Goal: Task Accomplishment & Management: Complete application form

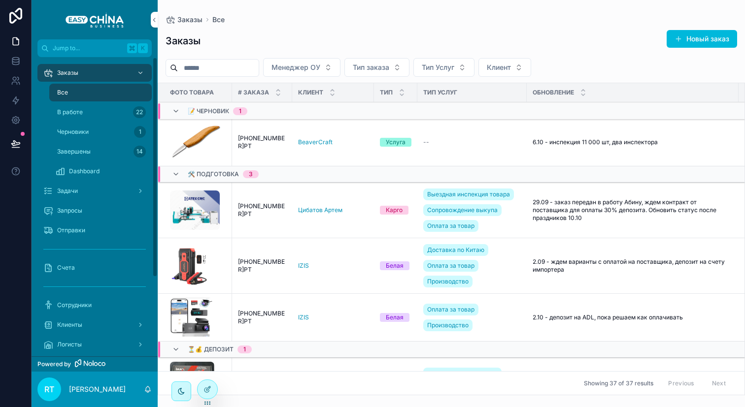
click at [98, 191] on div "Задачи" at bounding box center [94, 191] width 102 height 16
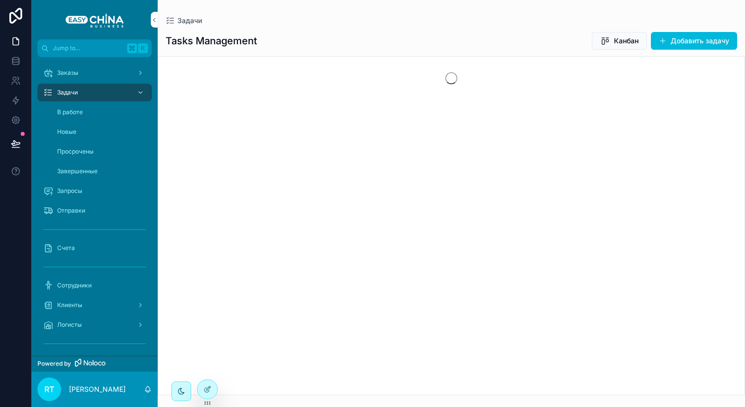
click at [704, 38] on button "Добавить задачу" at bounding box center [694, 41] width 86 height 18
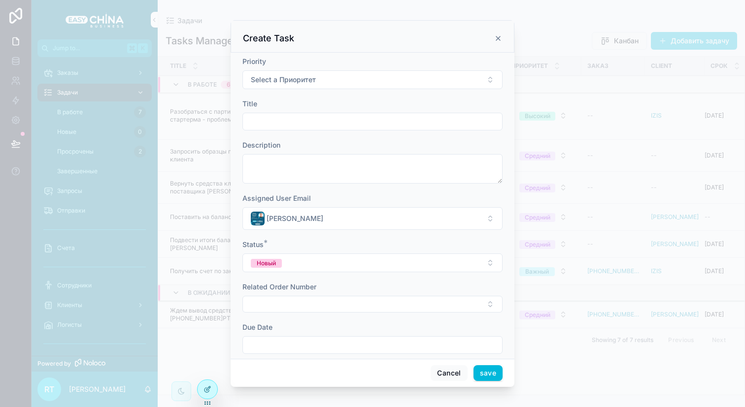
click at [372, 74] on button "Select a Приоритет" at bounding box center [372, 79] width 260 height 19
click at [348, 147] on div "Высокий" at bounding box center [368, 149] width 137 height 15
click at [303, 113] on div "scrollable content" at bounding box center [372, 122] width 260 height 18
click at [301, 133] on form "Priority Высокий Title Description Assigned User Email [PERSON_NAME] Status * Н…" at bounding box center [372, 251] width 260 height 388
click at [301, 126] on input "scrollable content" at bounding box center [372, 122] width 259 height 14
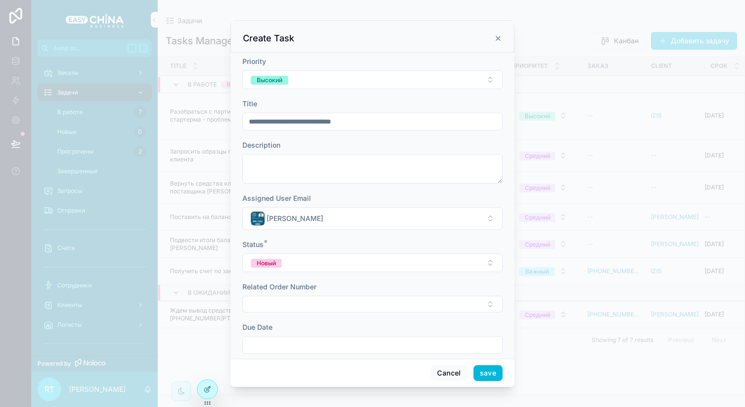
scroll to position [94, 0]
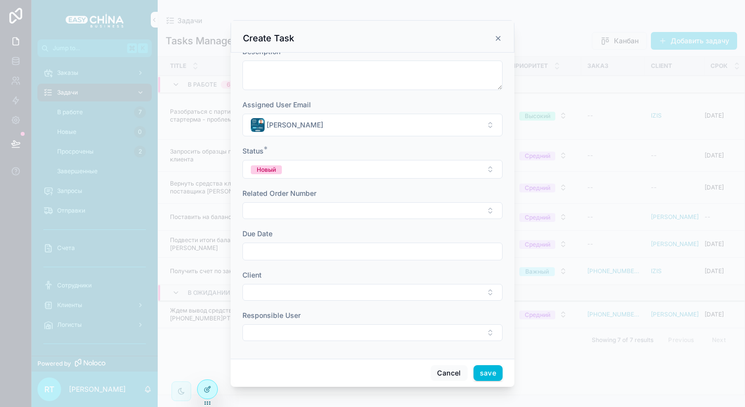
type input "**********"
click at [327, 205] on button "Select Button" at bounding box center [372, 210] width 260 height 17
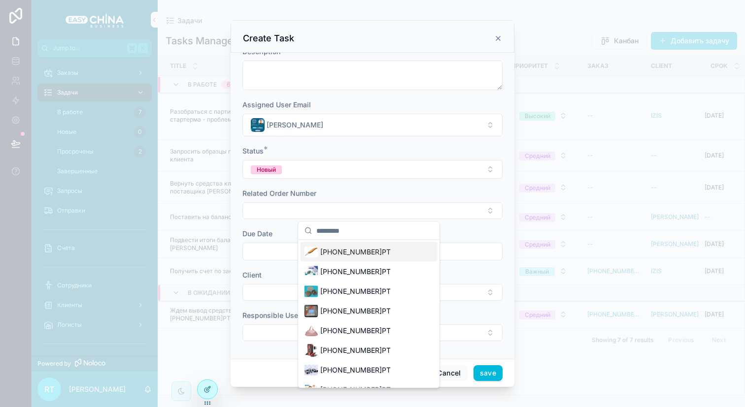
click at [327, 209] on button "Select Button" at bounding box center [372, 210] width 260 height 17
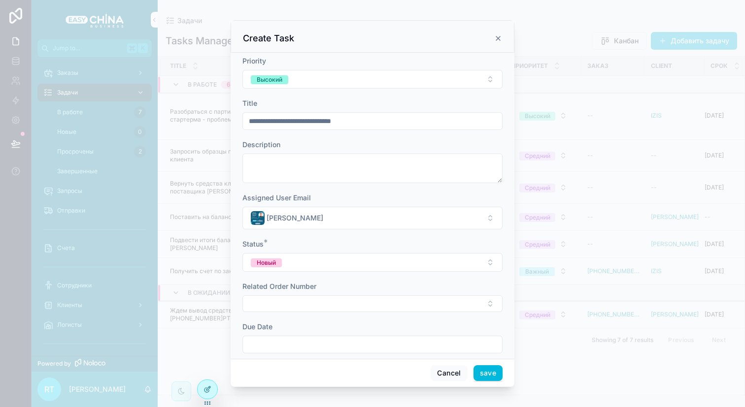
scroll to position [0, 0]
click at [331, 128] on input "**********" at bounding box center [372, 122] width 259 height 14
click at [323, 171] on textarea "scrollable content" at bounding box center [372, 169] width 260 height 30
click at [349, 126] on input "**********" at bounding box center [372, 122] width 259 height 14
click at [304, 161] on textarea "scrollable content" at bounding box center [372, 169] width 260 height 30
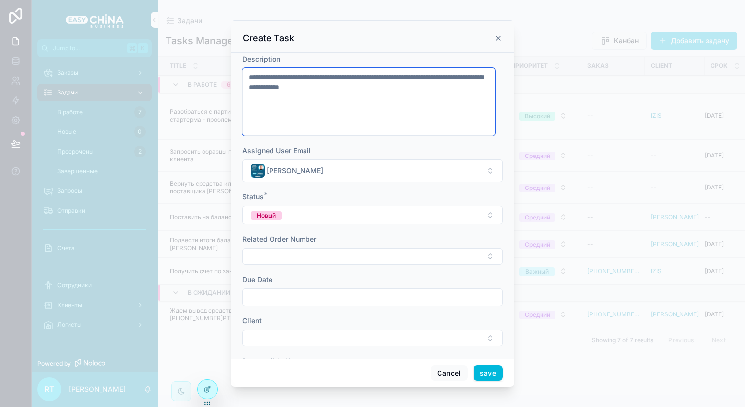
scroll to position [132, 0]
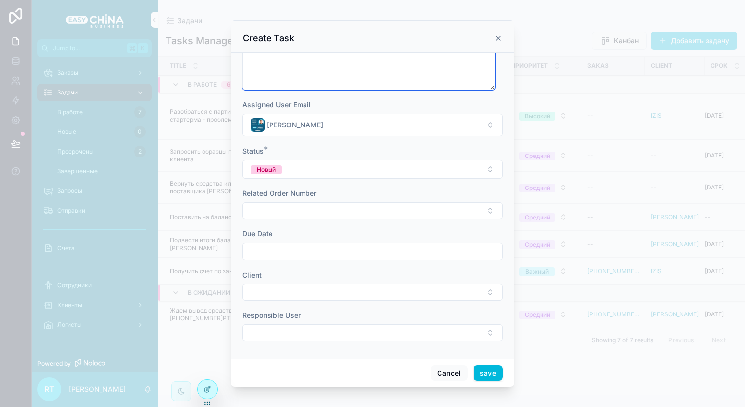
type textarea "**********"
click at [347, 208] on button "Select Button" at bounding box center [372, 210] width 260 height 17
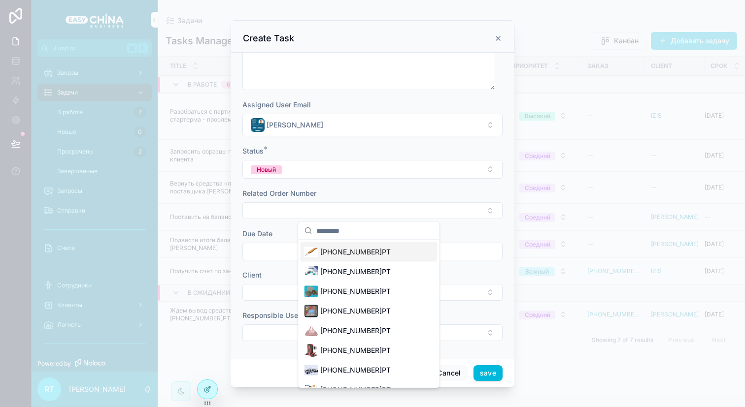
click at [347, 208] on button "Select Button" at bounding box center [372, 210] width 260 height 17
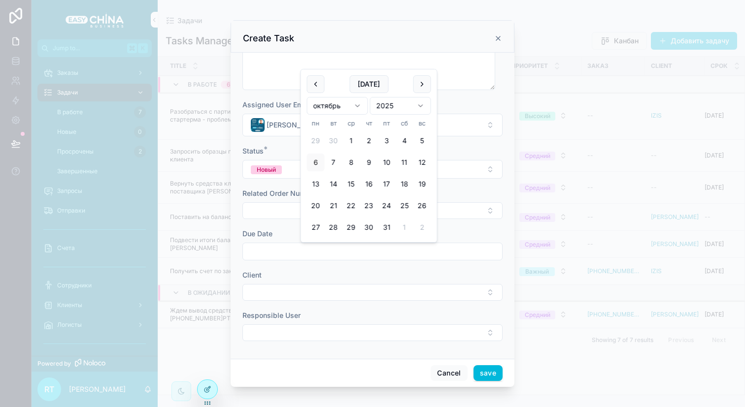
click at [330, 249] on input "scrollable content" at bounding box center [372, 252] width 259 height 14
click at [339, 162] on button "7" at bounding box center [334, 163] width 18 height 18
type input "**********"
click at [362, 272] on div "Client" at bounding box center [372, 275] width 260 height 10
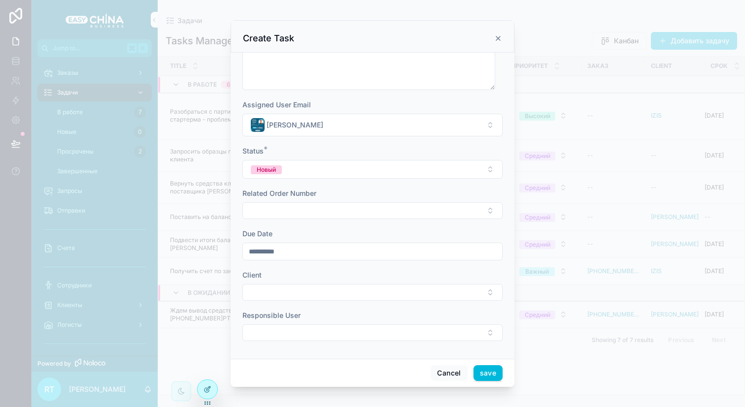
click at [328, 285] on button "Select Button" at bounding box center [372, 292] width 260 height 17
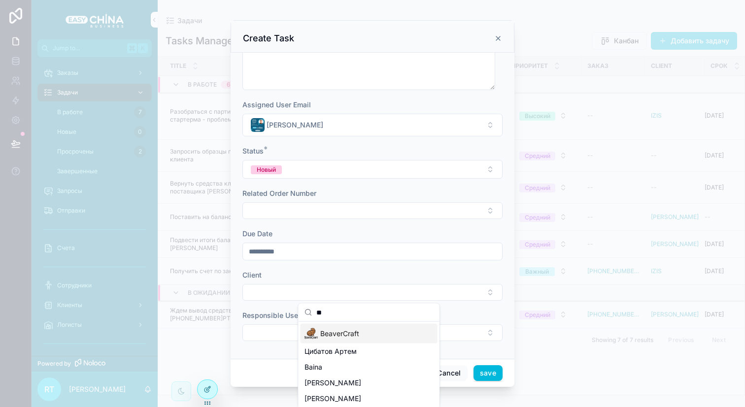
type input "*"
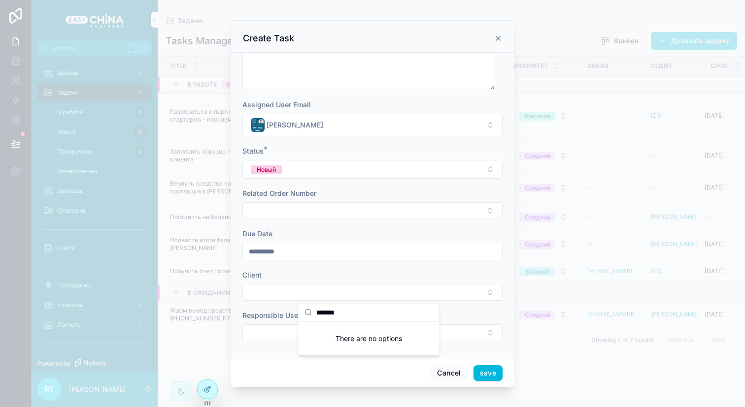
type input "********"
click at [351, 314] on input "********" at bounding box center [374, 313] width 117 height 18
type input "********"
click at [366, 280] on div "Client" at bounding box center [372, 275] width 260 height 10
click at [357, 292] on button "Select Button" at bounding box center [372, 292] width 260 height 17
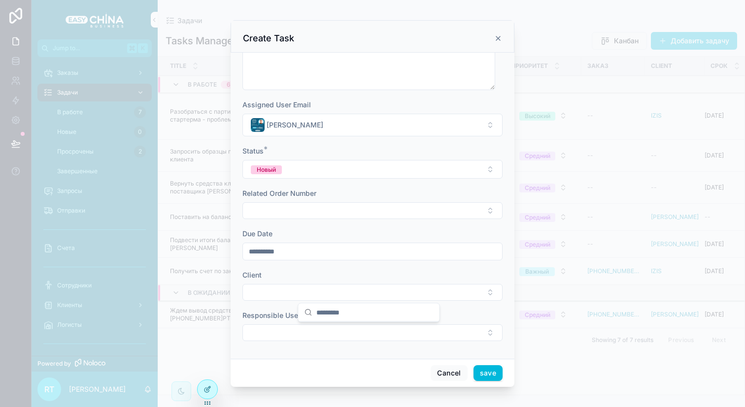
click at [328, 334] on button "Select Button" at bounding box center [372, 333] width 260 height 17
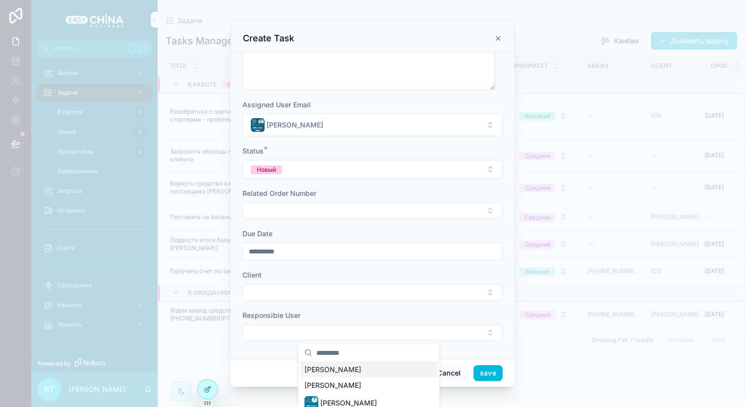
click at [323, 338] on button "Select Button" at bounding box center [372, 333] width 260 height 17
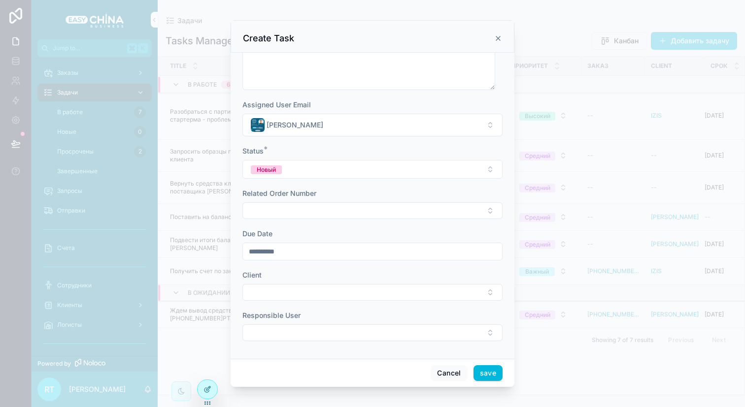
click at [323, 338] on button "Select Button" at bounding box center [372, 333] width 260 height 17
click at [274, 320] on label "Responsible User" at bounding box center [271, 316] width 58 height 10
click at [212, 391] on div at bounding box center [207, 389] width 20 height 19
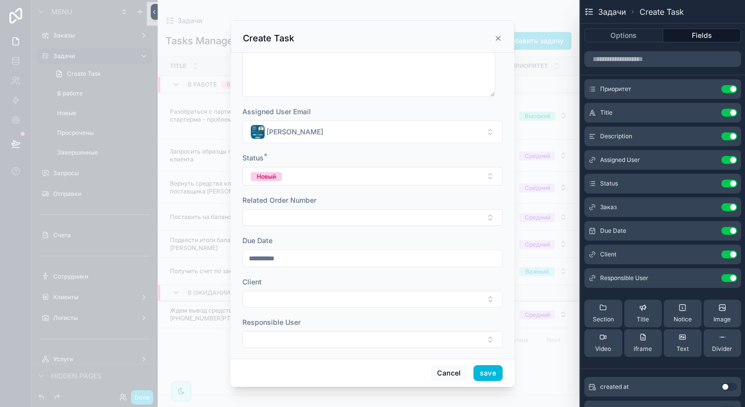
scroll to position [132, 0]
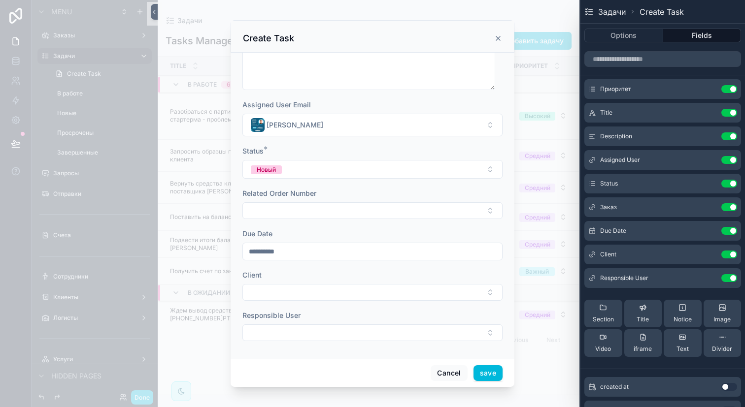
click at [0, 0] on button at bounding box center [0, 0] width 0 height 0
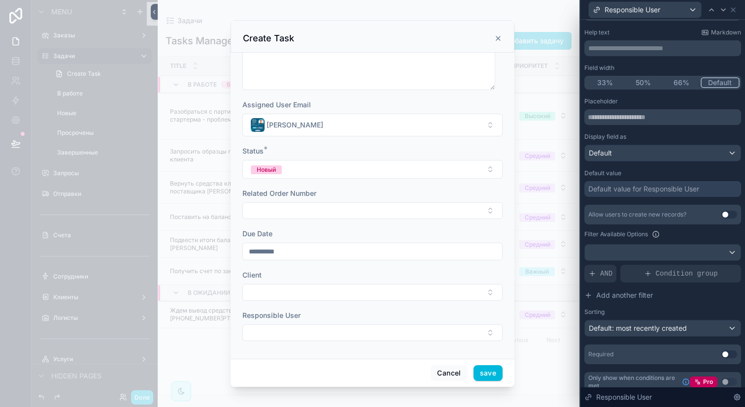
scroll to position [57, 0]
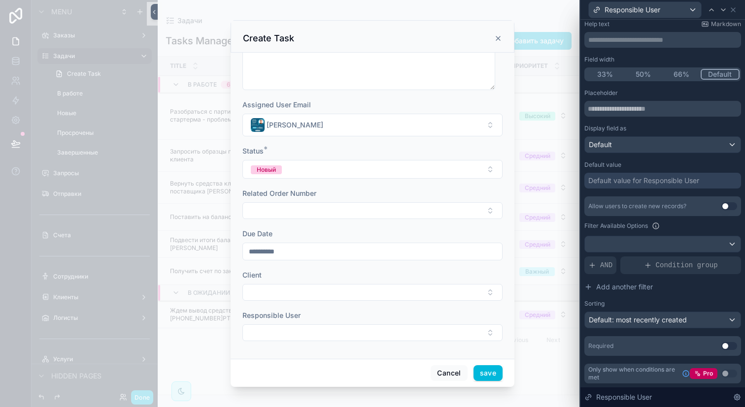
click at [606, 263] on span "AND" at bounding box center [606, 266] width 12 height 10
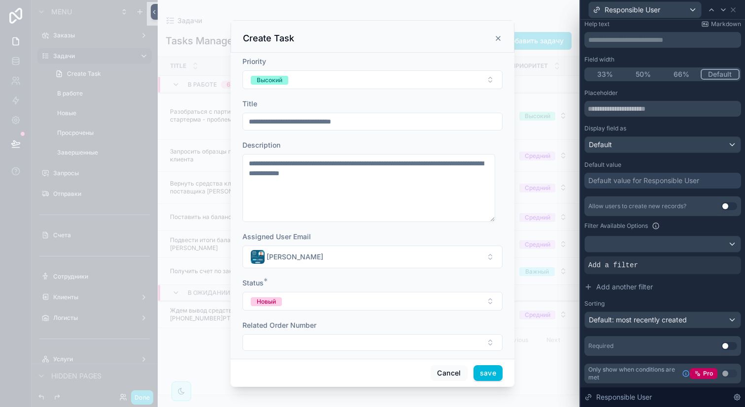
click at [0, 0] on icon at bounding box center [0, 0] width 0 height 0
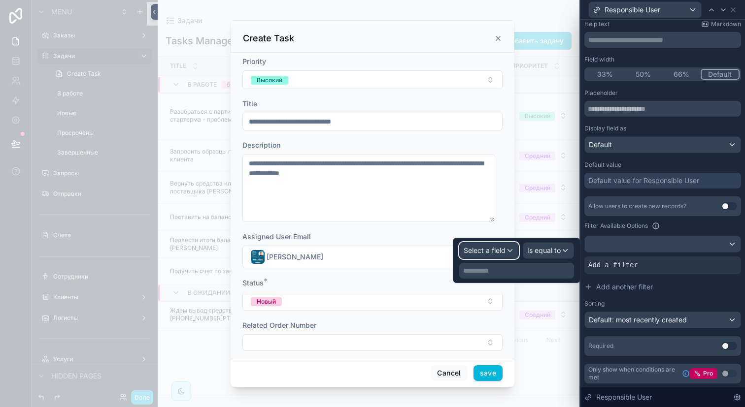
click at [500, 242] on button "Select a field" at bounding box center [489, 250] width 60 height 17
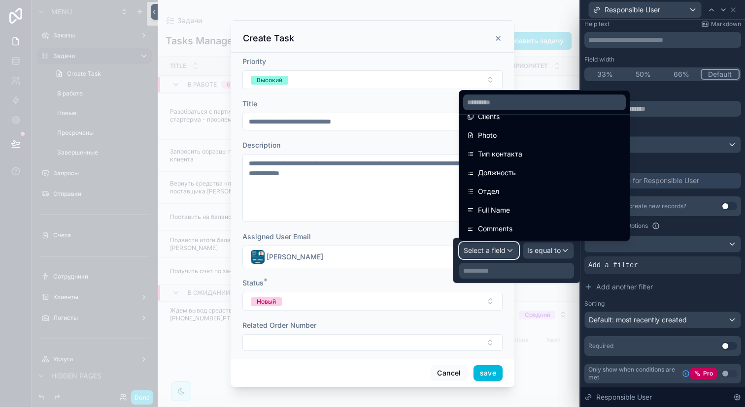
scroll to position [204, 0]
click at [540, 153] on div "Тип контакта" at bounding box center [544, 152] width 155 height 12
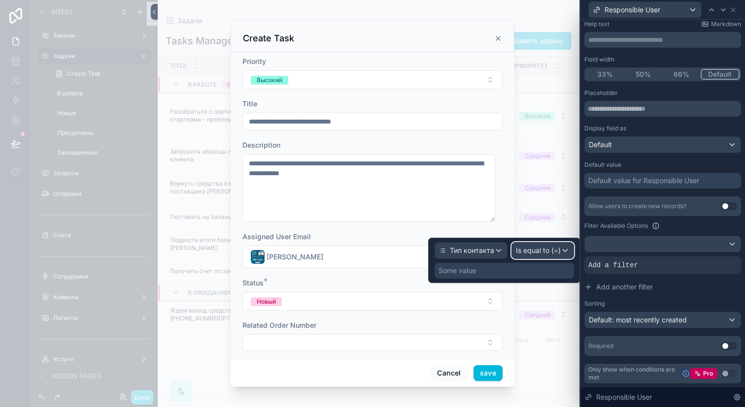
click at [553, 252] on span "Is equal to (=)" at bounding box center [538, 251] width 45 height 10
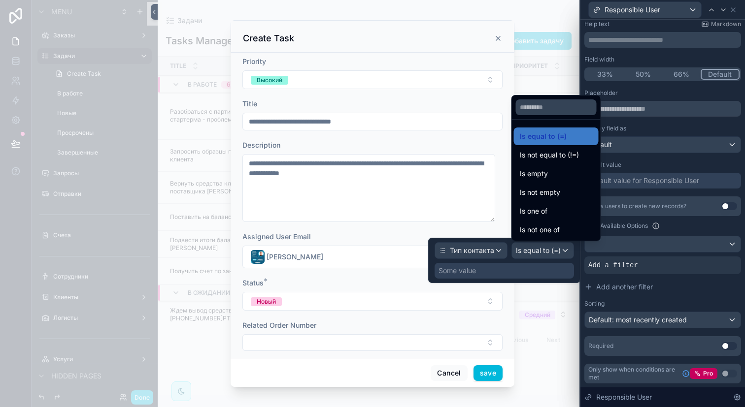
click at [535, 275] on div at bounding box center [504, 260] width 152 height 45
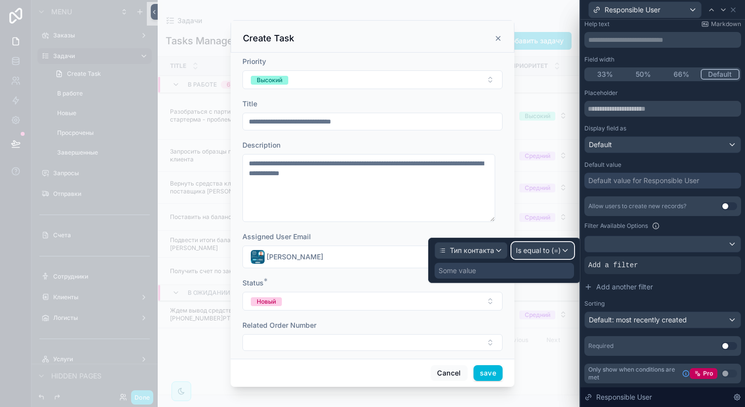
click at [536, 254] on span "Is equal to (=)" at bounding box center [538, 251] width 45 height 10
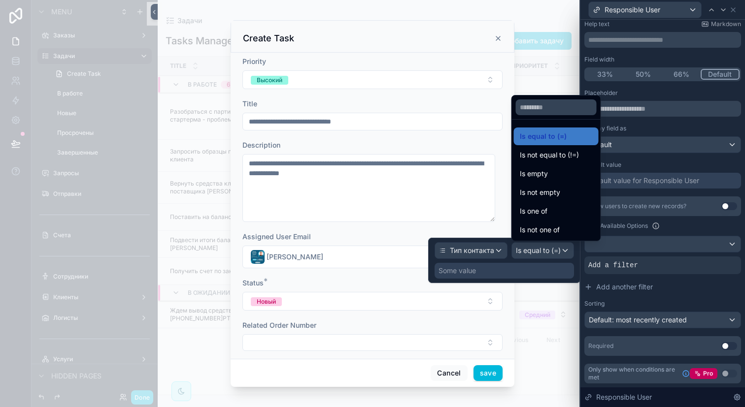
click at [562, 203] on div "Is one of" at bounding box center [556, 211] width 85 height 18
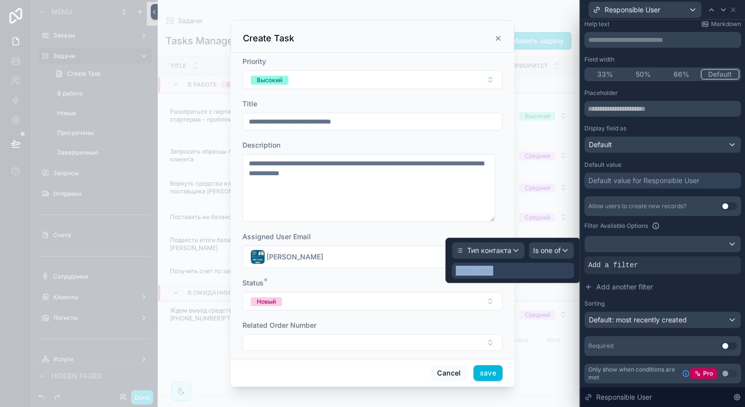
click at [523, 266] on div "Some value" at bounding box center [513, 271] width 122 height 16
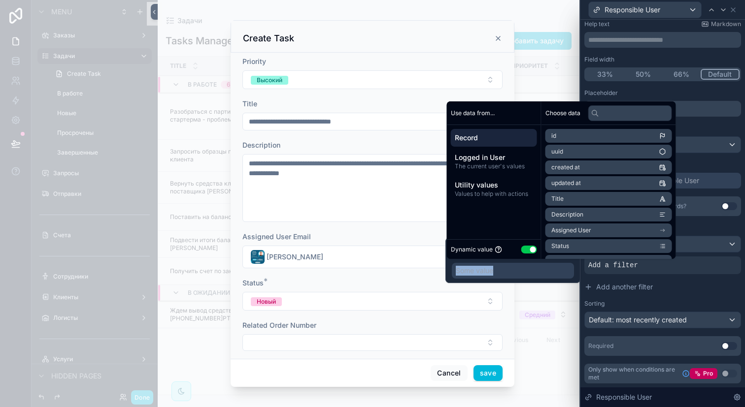
click at [529, 247] on button "Use setting" at bounding box center [529, 250] width 16 height 8
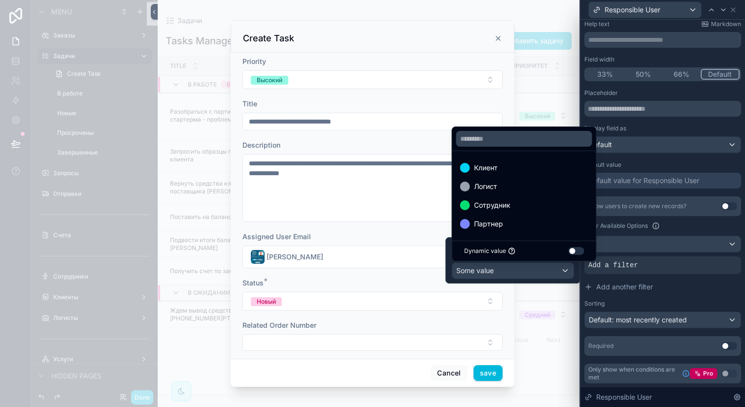
click at [527, 202] on div "Сотрудник" at bounding box center [524, 205] width 128 height 12
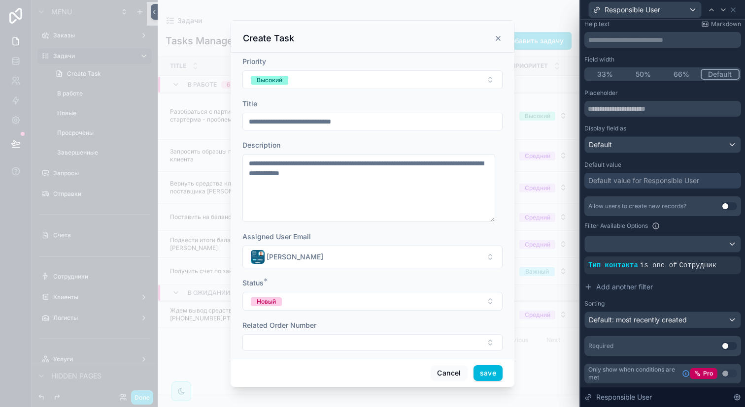
click at [684, 288] on button "Add another filter" at bounding box center [662, 287] width 157 height 18
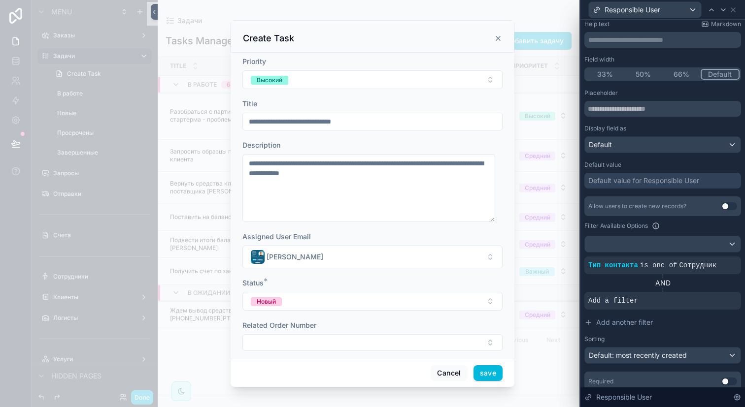
click at [733, 14] on div "Responsible User" at bounding box center [662, 9] width 157 height 19
click at [736, 7] on icon at bounding box center [733, 10] width 8 height 8
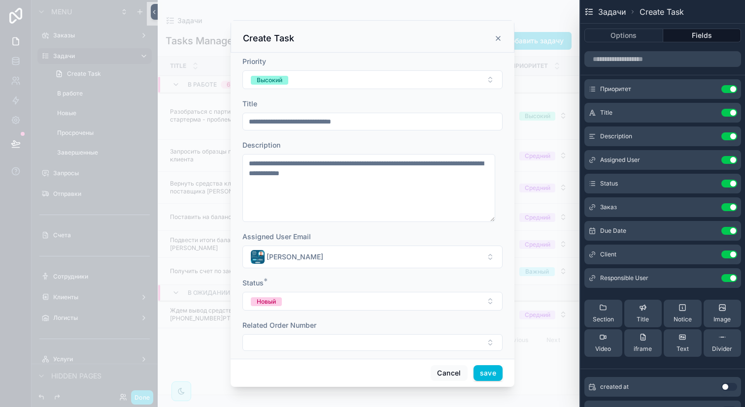
click at [371, 333] on div "Related Order Number" at bounding box center [372, 336] width 260 height 31
click at [370, 342] on button "Select Button" at bounding box center [372, 342] width 260 height 17
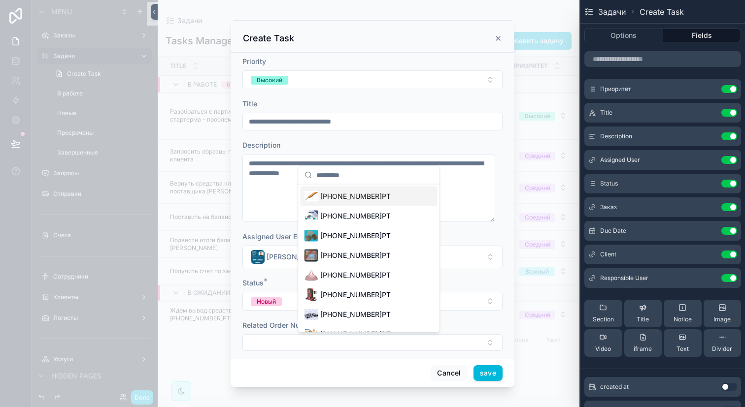
click at [370, 342] on button "Select Button" at bounding box center [372, 342] width 260 height 17
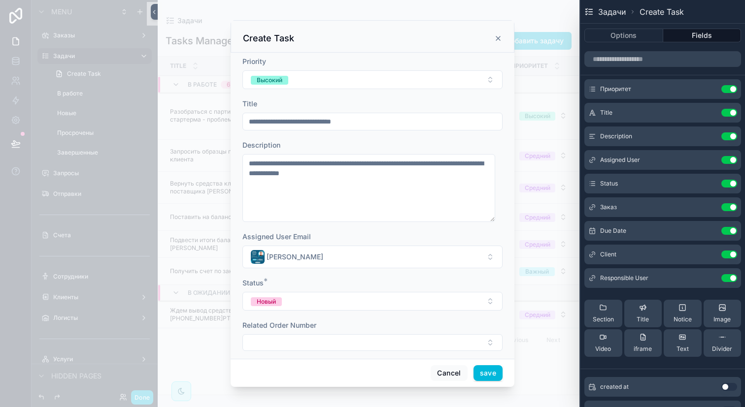
scroll to position [132, 0]
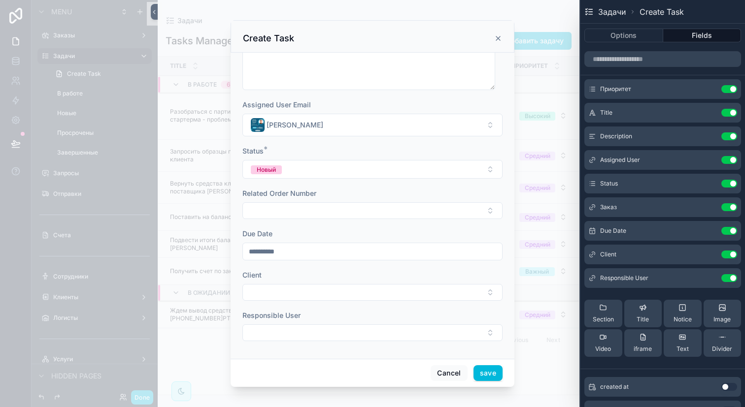
click at [314, 330] on button "Select Button" at bounding box center [372, 333] width 260 height 17
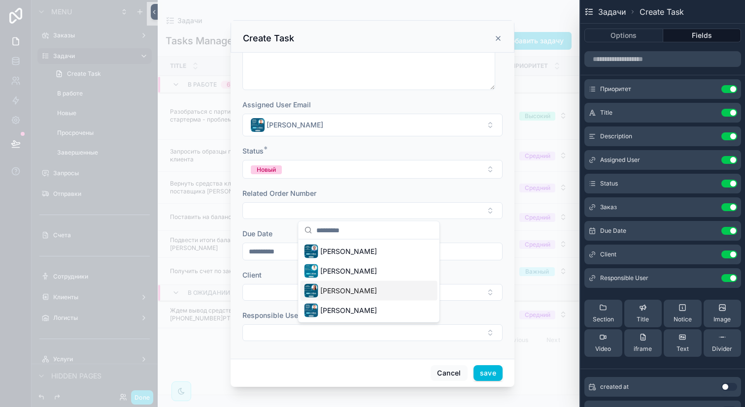
click at [329, 291] on span "[PERSON_NAME]" at bounding box center [348, 291] width 57 height 10
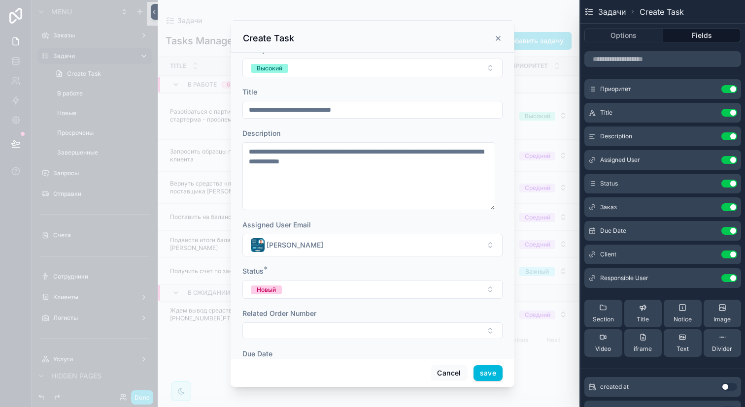
scroll to position [0, 0]
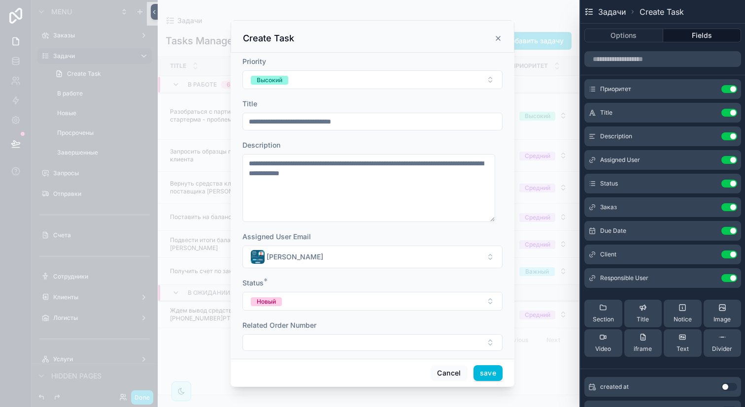
click at [0, 0] on icon at bounding box center [0, 0] width 0 height 0
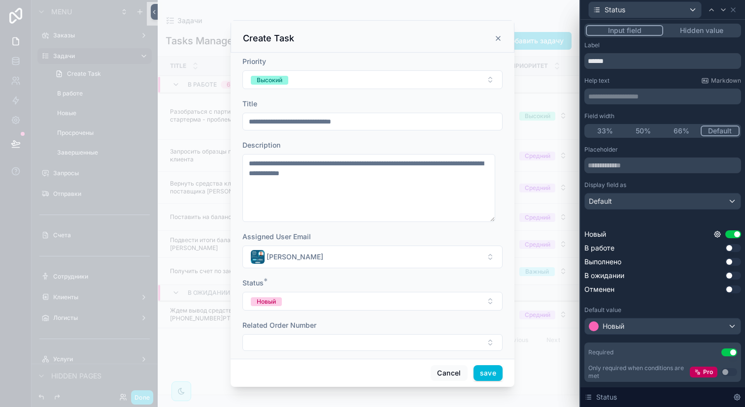
click at [694, 36] on div "Input field Hidden value" at bounding box center [662, 31] width 157 height 14
click at [695, 33] on button "Hidden value" at bounding box center [701, 30] width 76 height 11
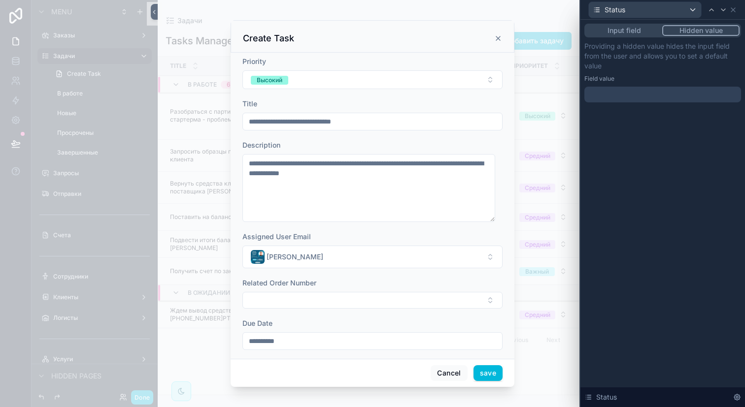
click at [658, 94] on div at bounding box center [662, 95] width 157 height 16
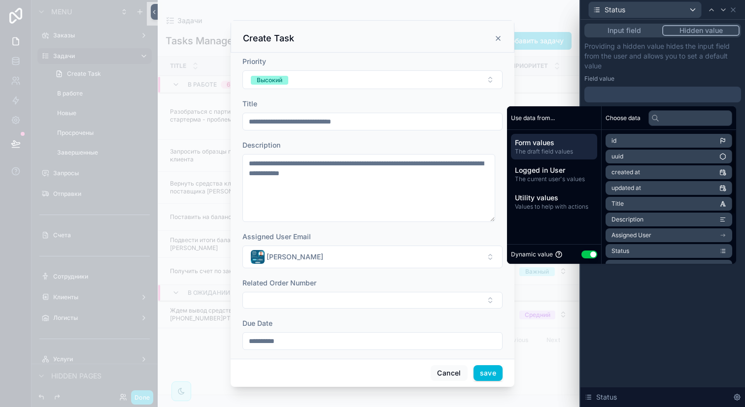
click at [581, 251] on button "Use setting" at bounding box center [589, 255] width 16 height 8
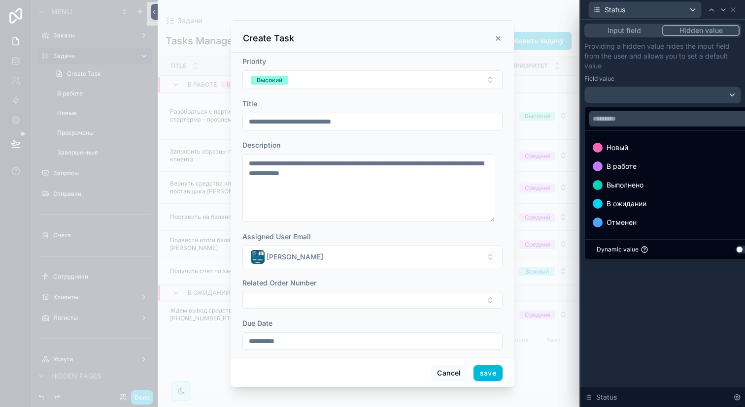
click at [624, 153] on span "Новый" at bounding box center [617, 148] width 22 height 12
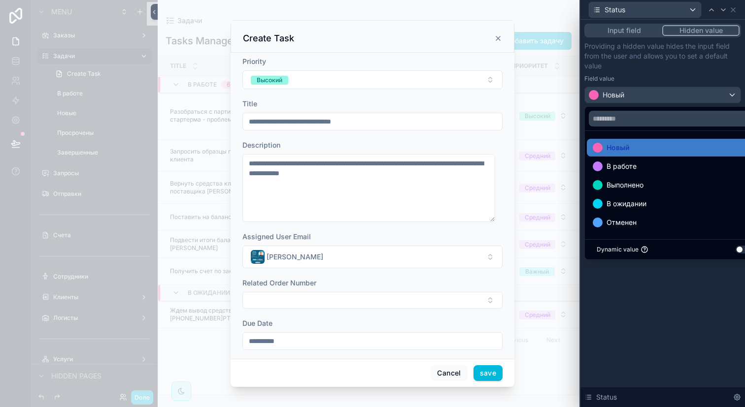
click at [695, 65] on p "Providing a hidden value hides the input field from the user and allows you to …" at bounding box center [662, 56] width 157 height 30
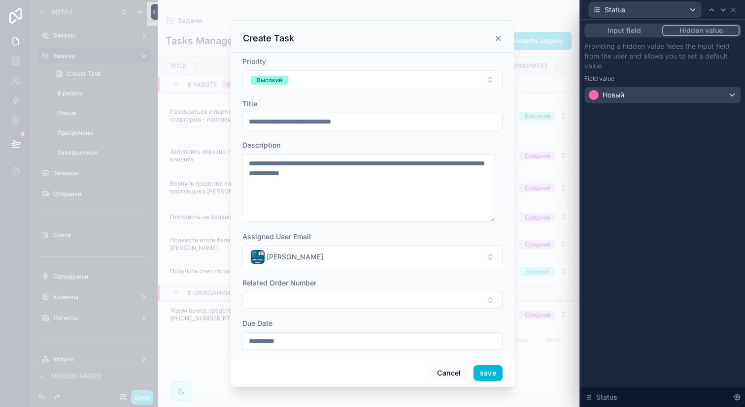
click at [482, 373] on button "save" at bounding box center [487, 373] width 29 height 16
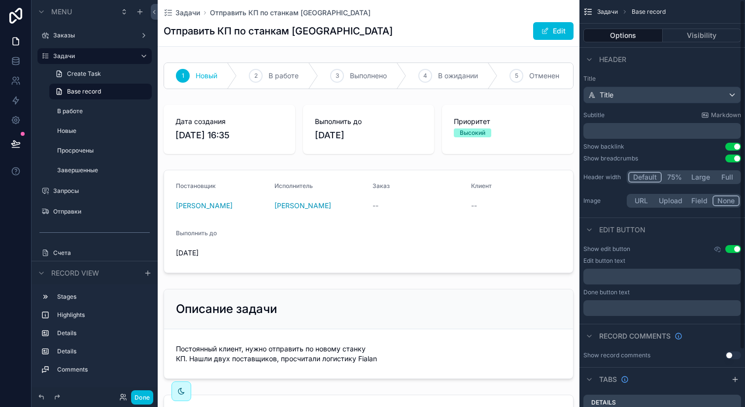
scroll to position [66, 0]
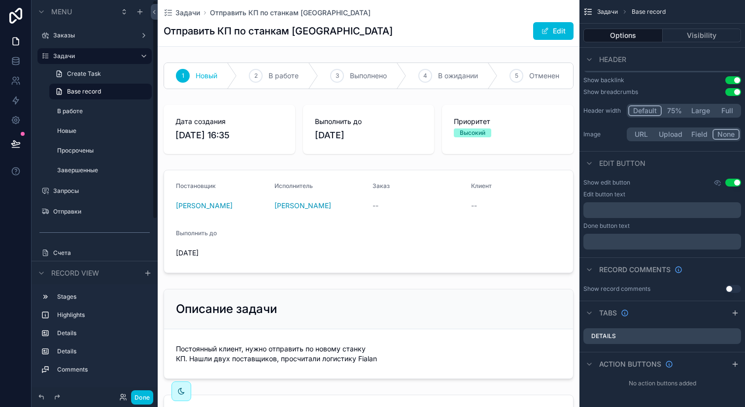
click at [144, 395] on button "Done" at bounding box center [142, 398] width 22 height 14
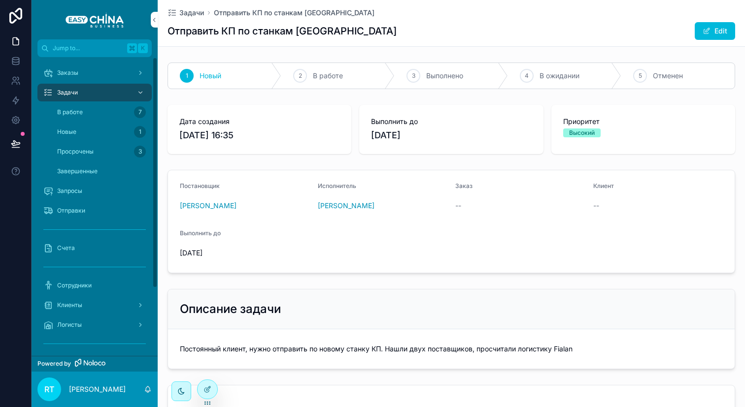
click at [97, 76] on div "Заказы" at bounding box center [94, 73] width 102 height 16
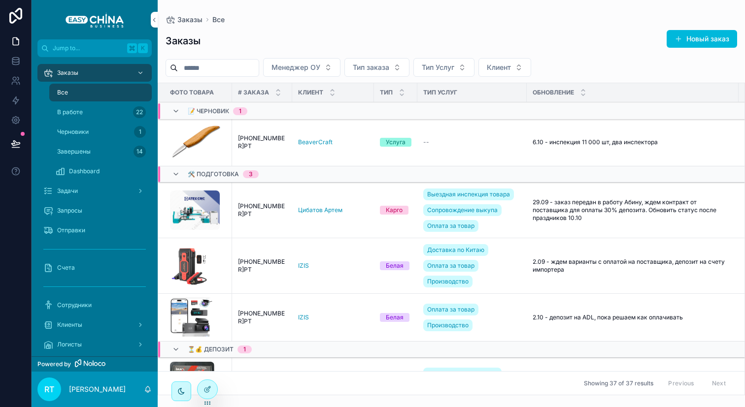
click at [88, 187] on div "Задачи" at bounding box center [94, 191] width 102 height 16
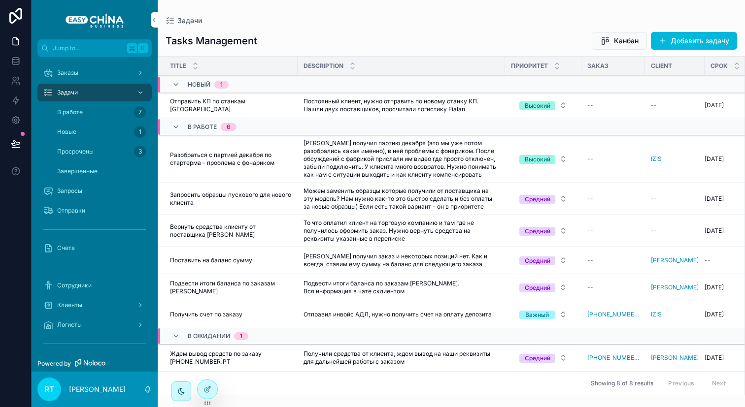
click at [98, 128] on div "Новые 1" at bounding box center [100, 132] width 91 height 16
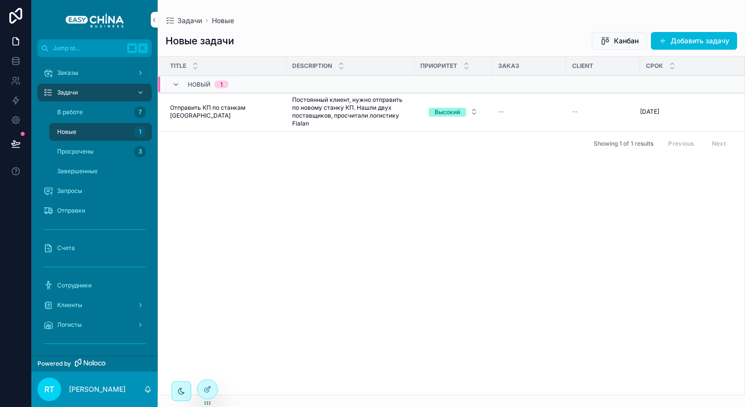
click at [103, 120] on div "В работе 7" at bounding box center [100, 112] width 91 height 16
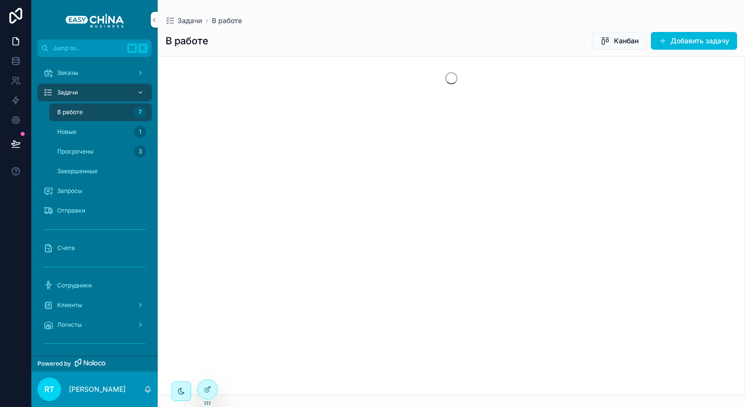
click at [102, 132] on div "Новые 1" at bounding box center [100, 132] width 91 height 16
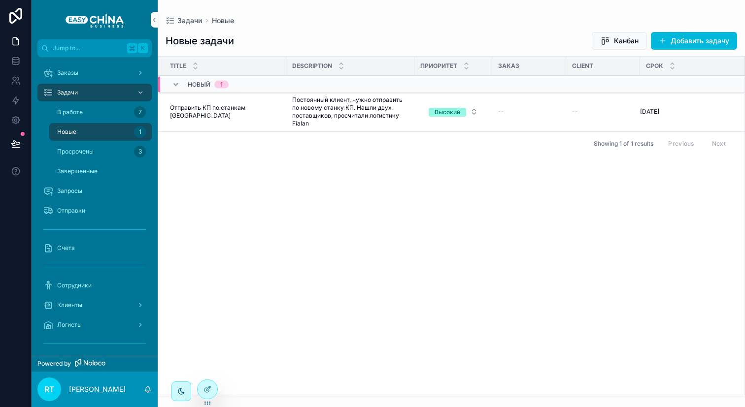
click at [264, 112] on span "Отправить КП по станкам [GEOGRAPHIC_DATA]" at bounding box center [225, 112] width 110 height 16
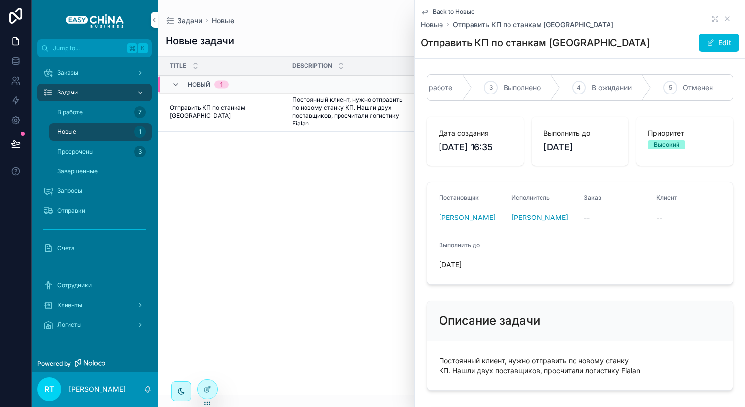
click at [594, 85] on span "В ожидании" at bounding box center [611, 88] width 40 height 10
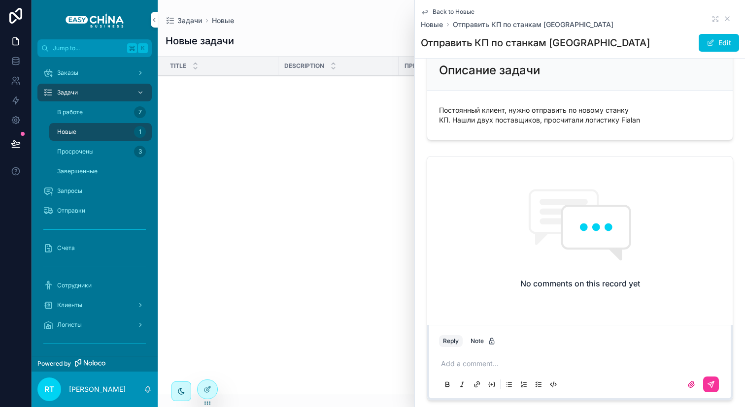
scroll to position [332, 0]
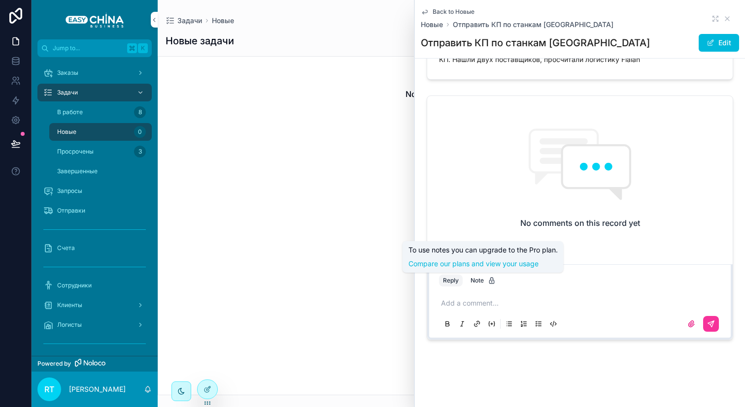
click at [476, 304] on p "scrollable content" at bounding box center [582, 303] width 282 height 10
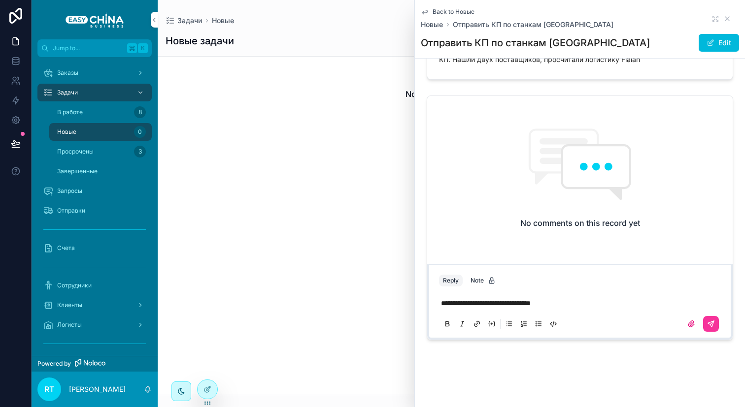
click at [704, 318] on button "scrollable content" at bounding box center [711, 324] width 16 height 16
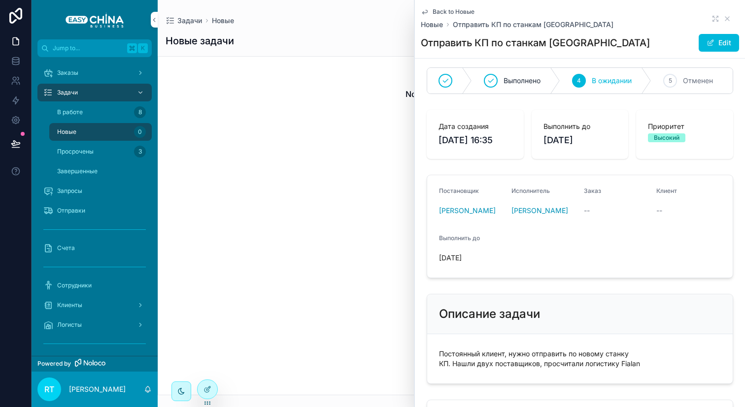
scroll to position [0, 0]
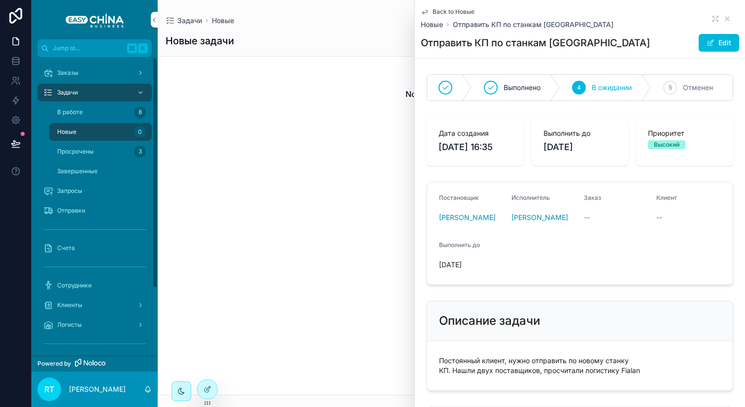
click at [105, 153] on div "Просрочены 3" at bounding box center [100, 152] width 91 height 16
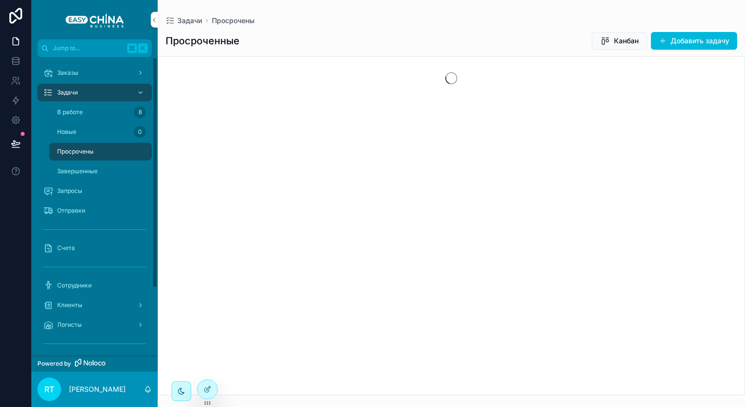
click at [104, 166] on div "Завершенные" at bounding box center [100, 171] width 91 height 16
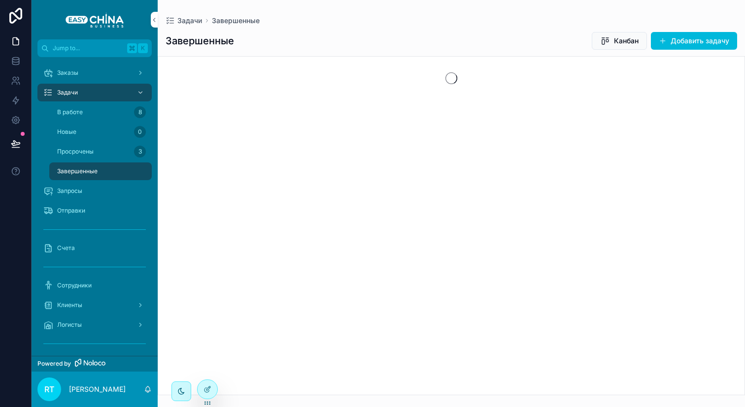
click at [106, 120] on div "В работе 8" at bounding box center [100, 112] width 91 height 16
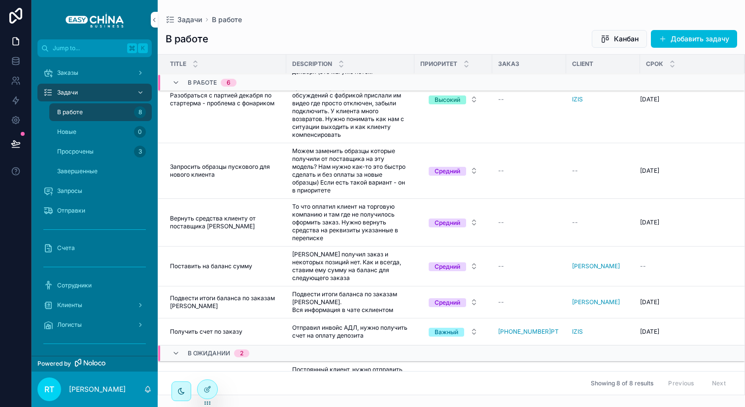
scroll to position [88, 0]
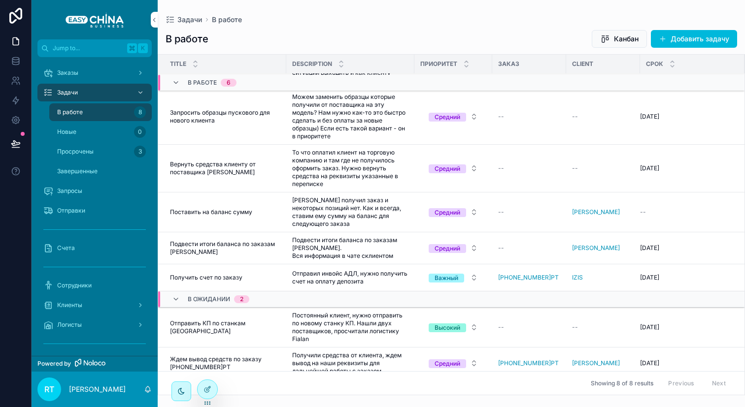
click at [87, 305] on div "Клиенты" at bounding box center [94, 305] width 102 height 16
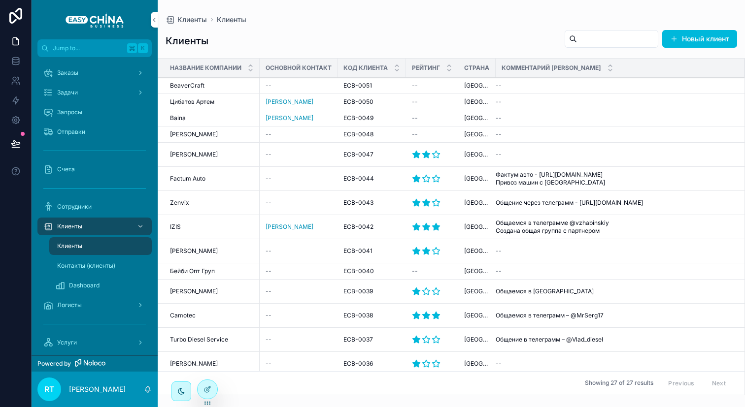
click at [690, 36] on button "Новый клиент" at bounding box center [699, 39] width 75 height 18
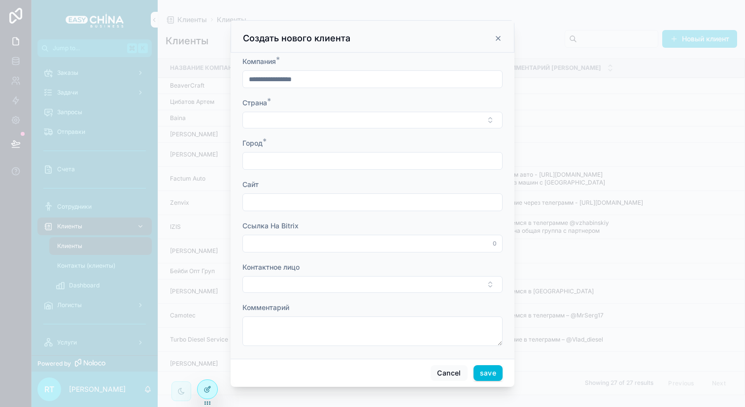
click at [349, 83] on input "scrollable content" at bounding box center [372, 79] width 259 height 14
click at [562, 134] on div "scrollable content" at bounding box center [372, 203] width 745 height 407
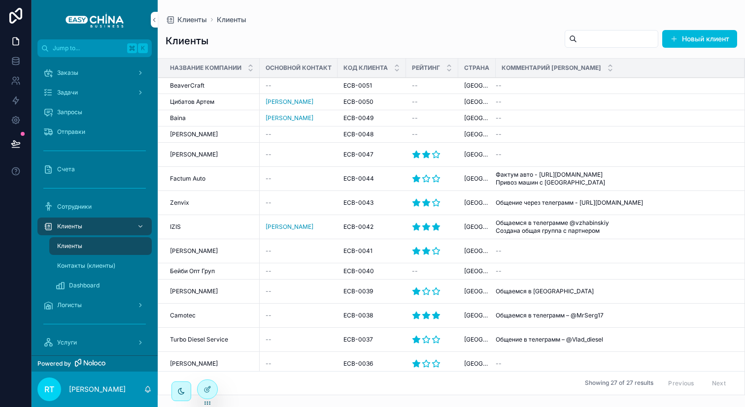
click at [681, 36] on button "Новый клиент" at bounding box center [699, 39] width 75 height 18
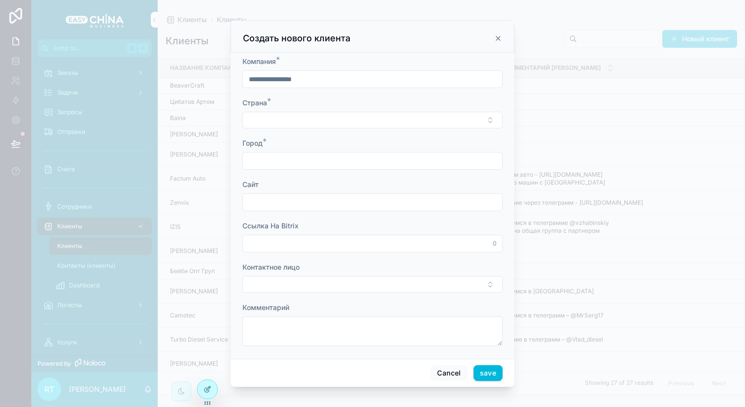
click at [374, 78] on input "scrollable content" at bounding box center [372, 79] width 259 height 14
type input "**********"
click at [335, 117] on button "Select Button" at bounding box center [372, 120] width 260 height 17
type input "***"
click at [339, 154] on div "scrollable content" at bounding box center [372, 161] width 260 height 18
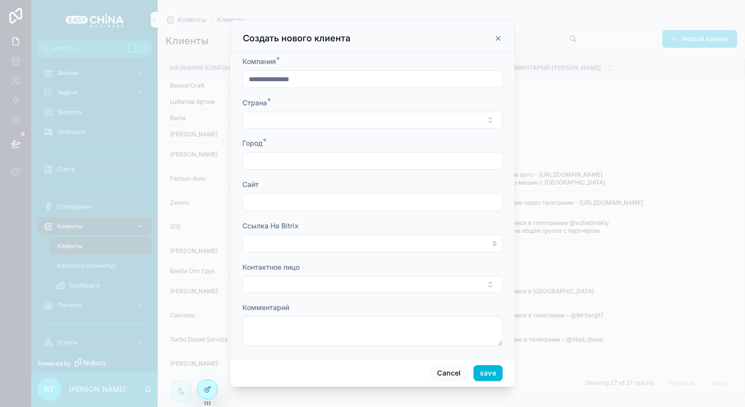
click at [327, 123] on button "Select Button" at bounding box center [372, 120] width 260 height 17
type input "**"
click at [335, 163] on span "[GEOGRAPHIC_DATA]" at bounding box center [355, 162] width 70 height 10
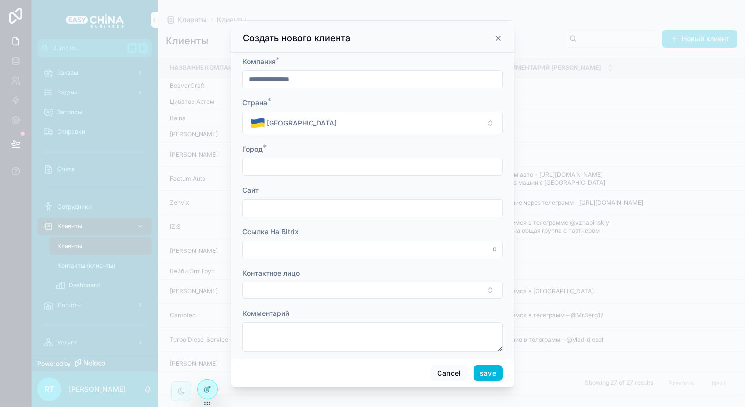
click at [290, 167] on input "scrollable content" at bounding box center [372, 167] width 259 height 14
type input "*******"
click at [292, 206] on input "scrollable content" at bounding box center [372, 208] width 259 height 14
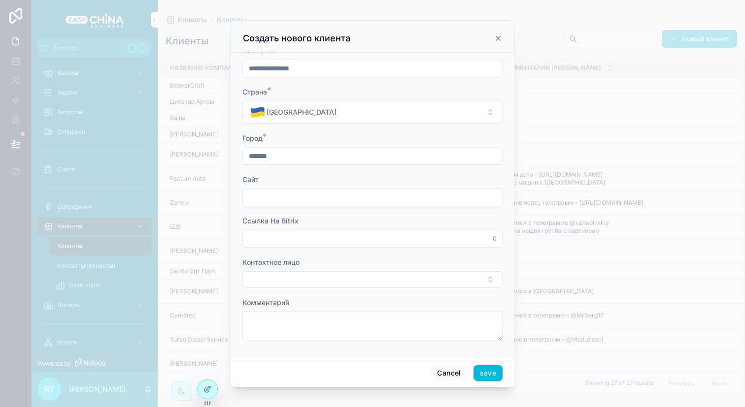
click at [293, 235] on input "scrollable content" at bounding box center [372, 239] width 259 height 14
click at [270, 240] on input "scrollable content" at bounding box center [372, 239] width 259 height 14
paste input "**********"
type input "**********"
click at [357, 205] on div "scrollable content" at bounding box center [372, 198] width 260 height 18
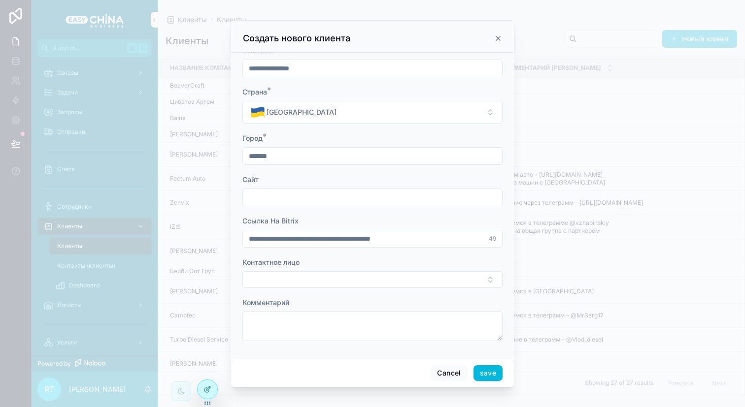
click at [331, 283] on button "Select Button" at bounding box center [372, 279] width 260 height 17
click at [348, 265] on div "Контактное лицо" at bounding box center [372, 263] width 260 height 10
click at [348, 278] on button "Select Button" at bounding box center [372, 279] width 260 height 17
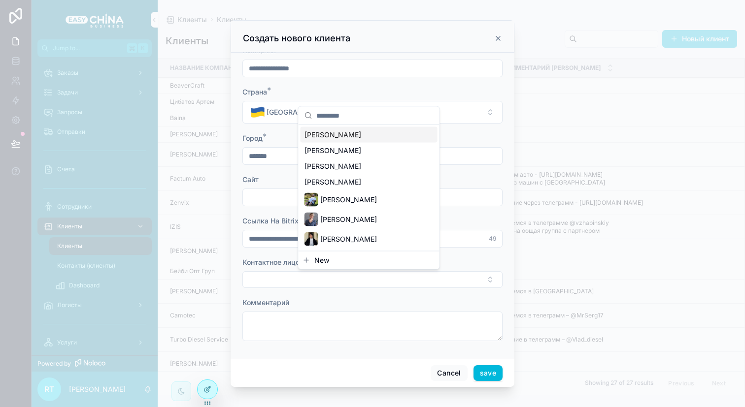
click at [327, 259] on span "New" at bounding box center [321, 261] width 15 height 10
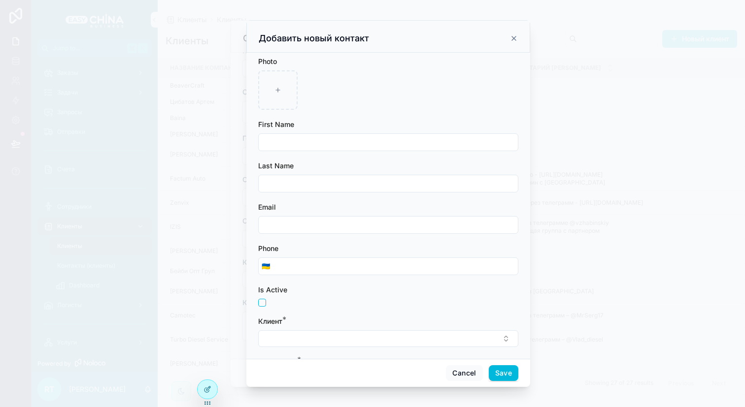
click at [314, 140] on input "scrollable content" at bounding box center [388, 142] width 259 height 14
type input "********"
type input "*******"
click at [318, 226] on input "scrollable content" at bounding box center [388, 225] width 259 height 14
click at [315, 206] on div "Email" at bounding box center [388, 207] width 260 height 10
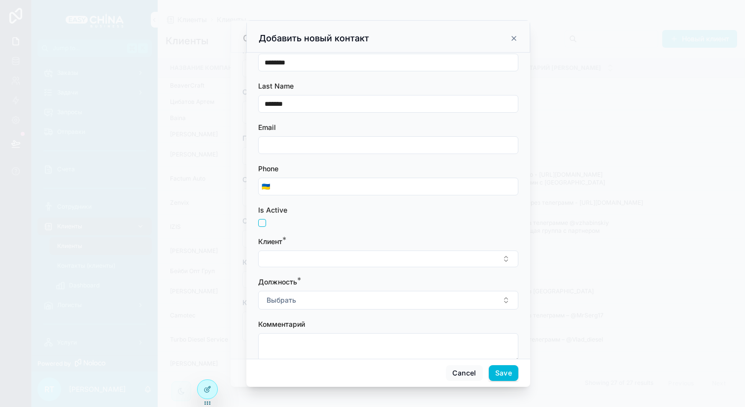
scroll to position [101, 0]
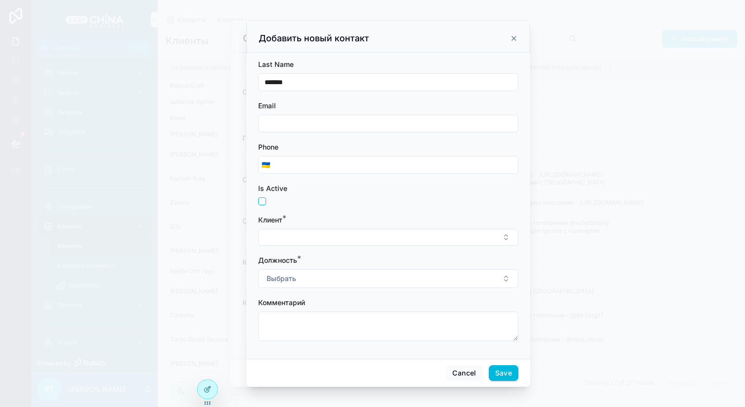
click at [331, 167] on input "scrollable content" at bounding box center [395, 165] width 245 height 14
paste input "**********"
type input "**********"
click at [322, 198] on div "scrollable content" at bounding box center [388, 201] width 260 height 8
click at [312, 225] on div "Клиент *" at bounding box center [388, 230] width 260 height 31
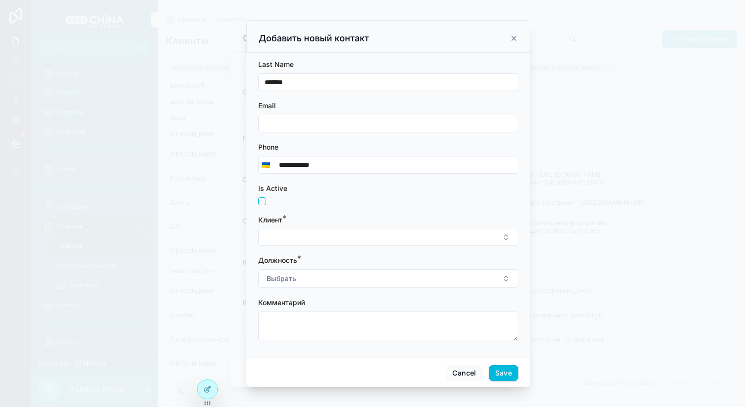
click at [341, 280] on button "Выбрать" at bounding box center [388, 278] width 260 height 19
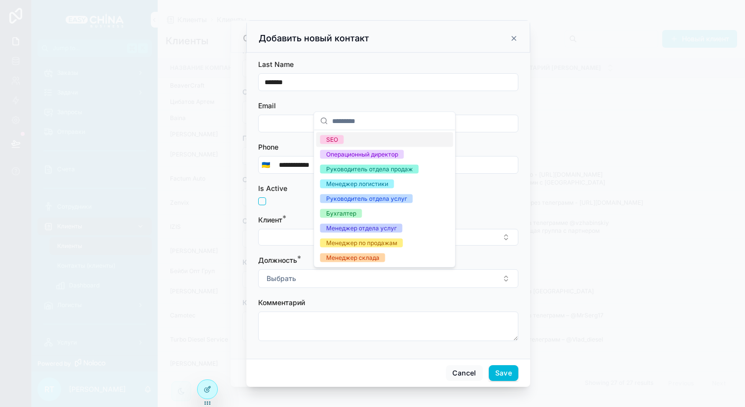
click at [373, 135] on div "SEO" at bounding box center [384, 139] width 137 height 15
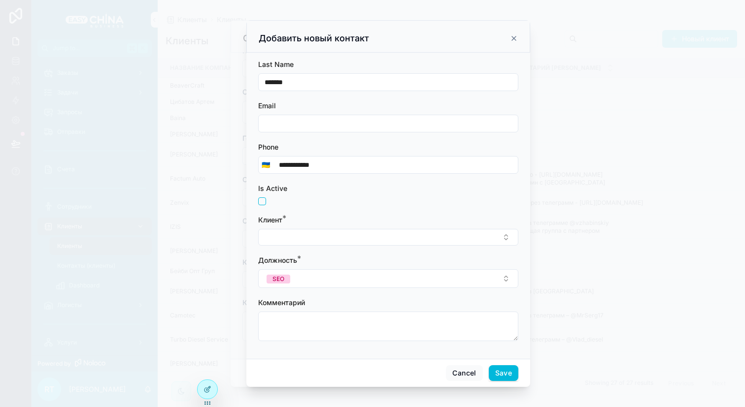
click at [284, 241] on button "Select Button" at bounding box center [388, 237] width 260 height 17
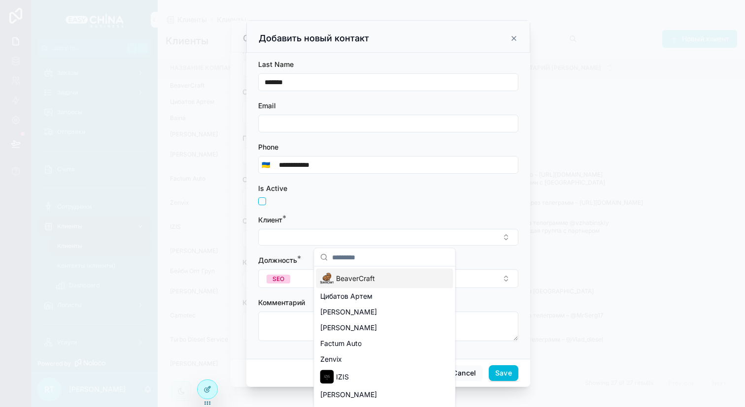
click at [284, 241] on button "Select Button" at bounding box center [388, 237] width 260 height 17
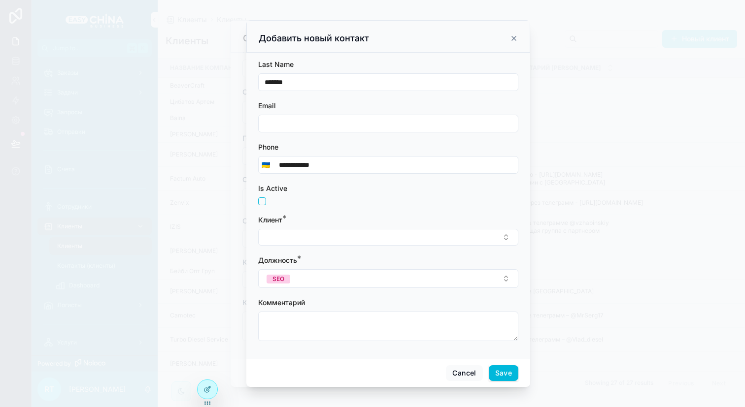
click at [327, 208] on form "**********" at bounding box center [388, 153] width 260 height 396
click at [499, 373] on button "Save" at bounding box center [504, 373] width 30 height 16
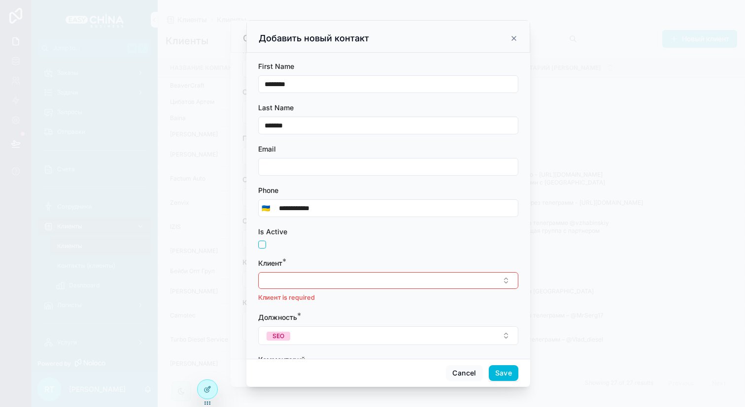
scroll to position [145, 0]
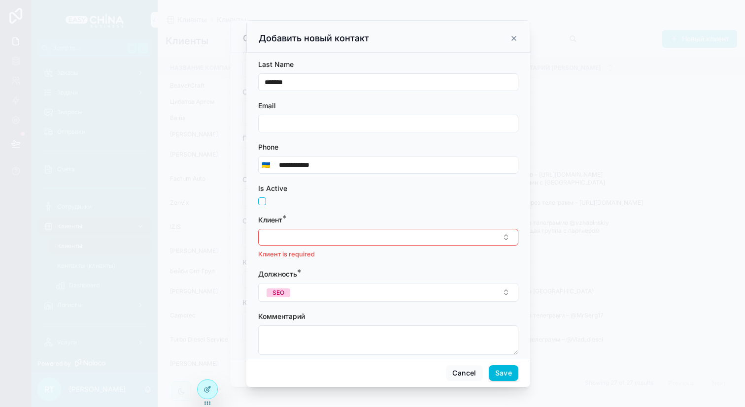
click at [211, 390] on icon at bounding box center [207, 390] width 8 height 8
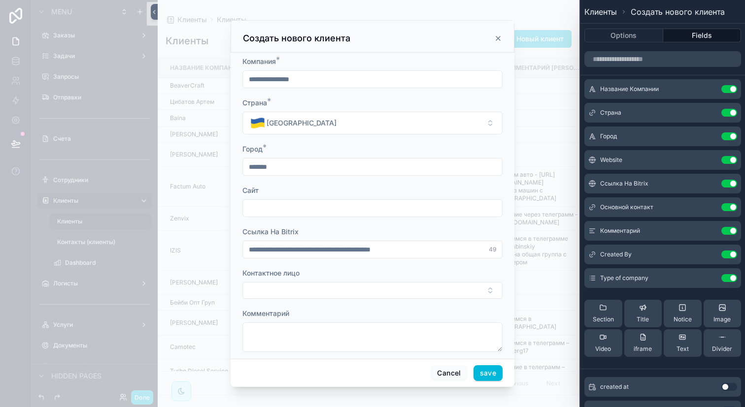
scroll to position [11, 0]
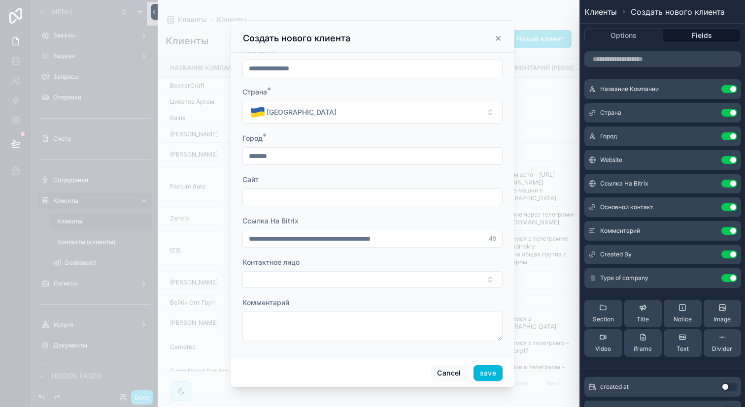
click at [482, 369] on button "save" at bounding box center [487, 373] width 29 height 16
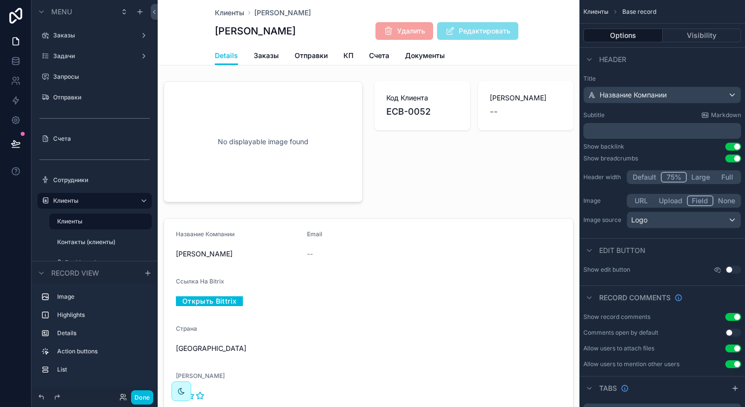
click at [414, 79] on div "scrollable content" at bounding box center [473, 141] width 211 height 129
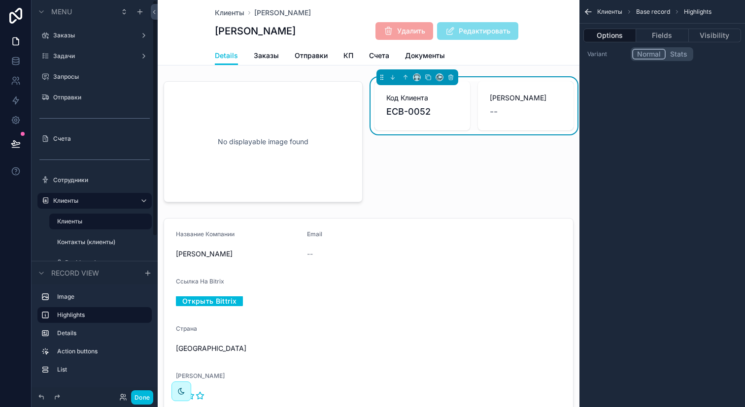
click at [89, 202] on label "Клиенты" at bounding box center [92, 201] width 79 height 8
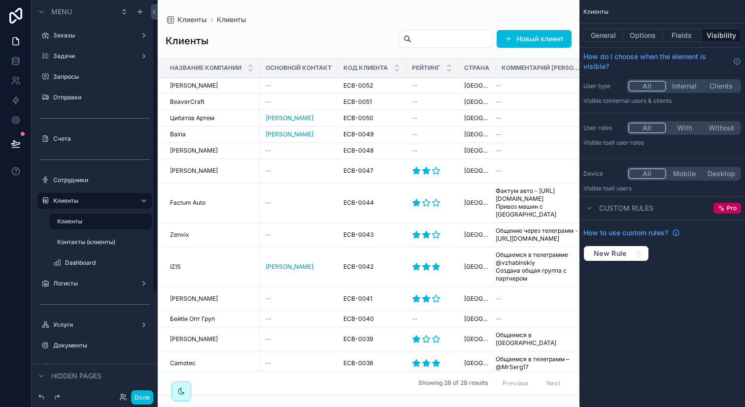
click at [76, 243] on label "Контакты (клиенты)" at bounding box center [101, 242] width 89 height 8
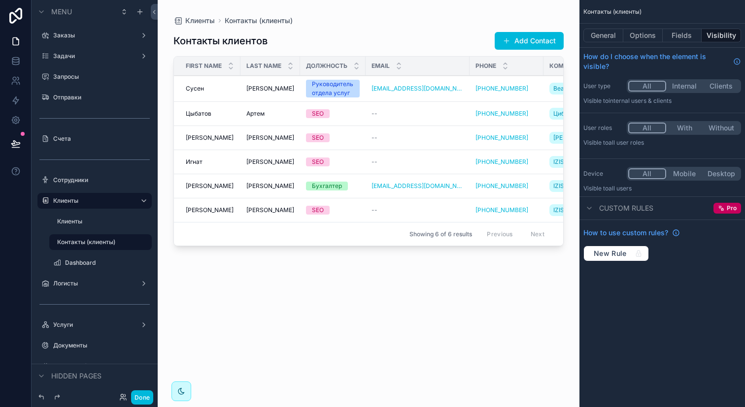
click at [526, 53] on div "scrollable content" at bounding box center [369, 197] width 422 height 395
click at [526, 31] on div "Контакты клиентов Add Contact First Name Last Name Должность Email Phone Компан…" at bounding box center [368, 211] width 390 height 370
click at [508, 38] on span "scrollable content" at bounding box center [506, 41] width 8 height 8
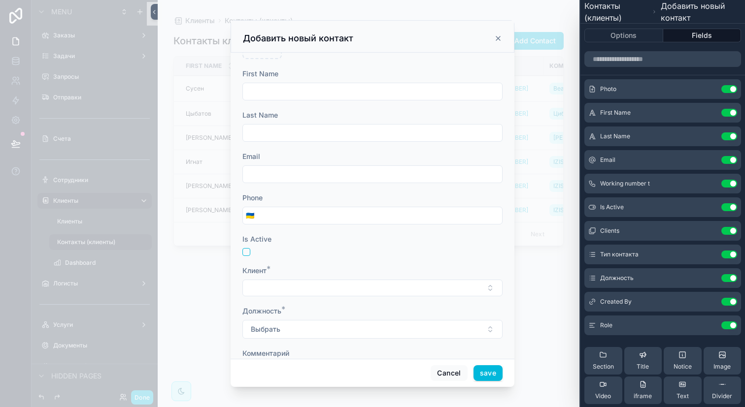
scroll to position [101, 0]
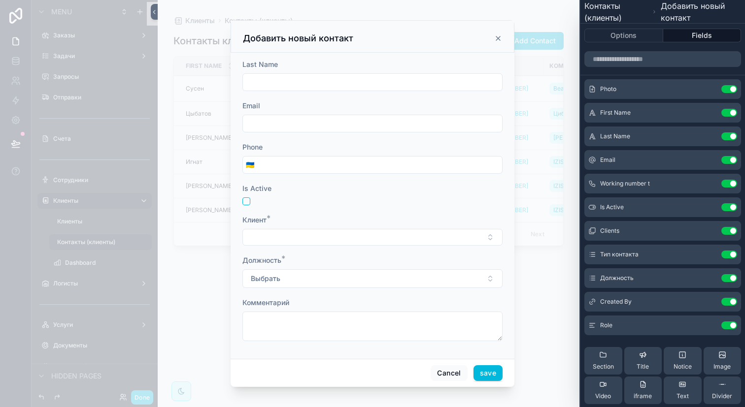
click at [0, 0] on icon at bounding box center [0, 0] width 0 height 0
click at [442, 275] on button "Выбрать" at bounding box center [372, 278] width 260 height 19
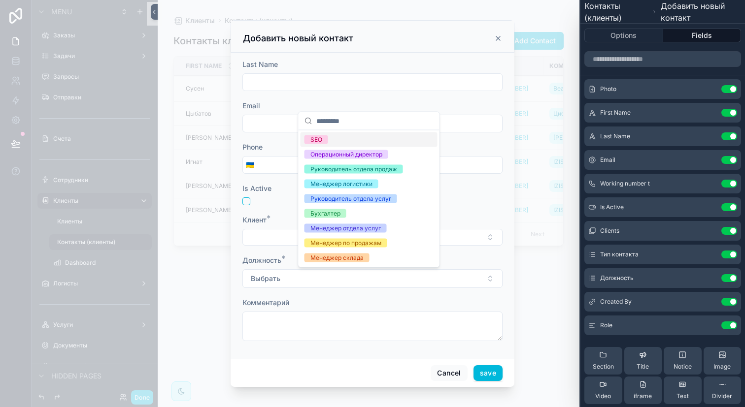
click at [442, 275] on button "Выбрать" at bounding box center [372, 278] width 260 height 19
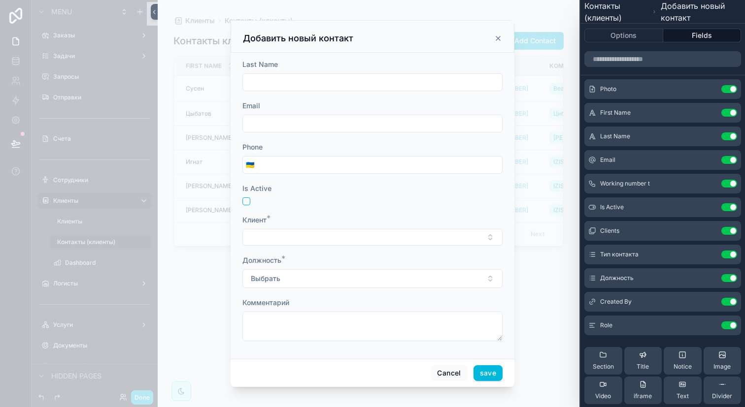
click at [447, 233] on button "Select Button" at bounding box center [372, 237] width 260 height 17
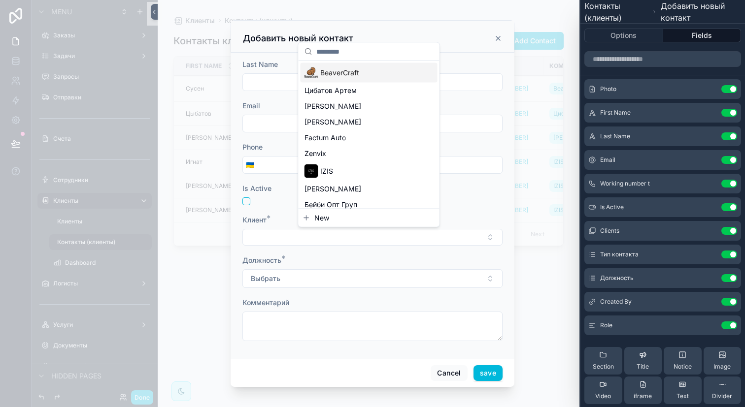
click at [447, 233] on button "Select Button" at bounding box center [372, 237] width 260 height 17
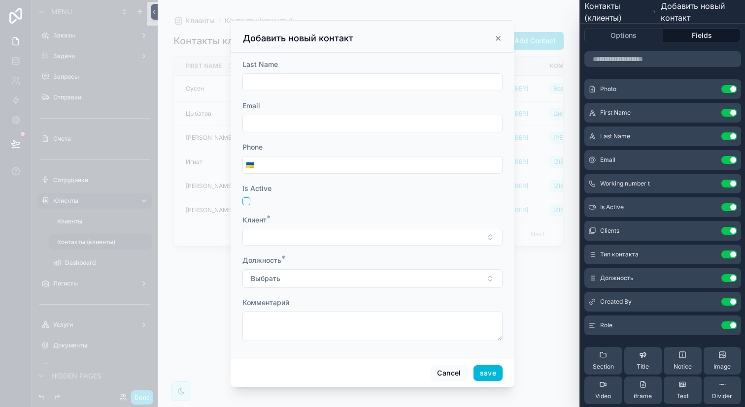
scroll to position [88, 0]
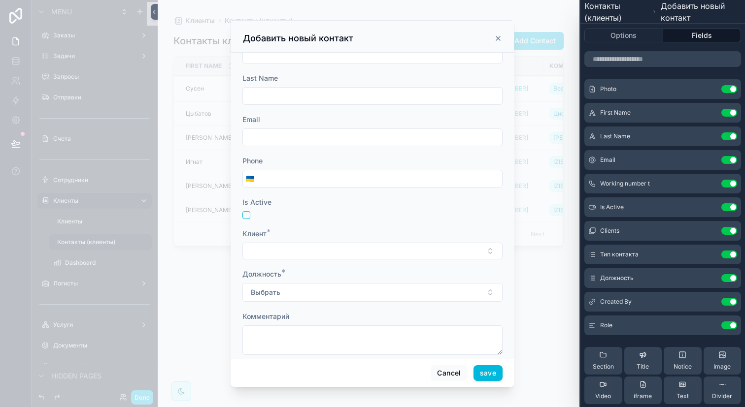
click at [0, 0] on button at bounding box center [0, 0] width 0 height 0
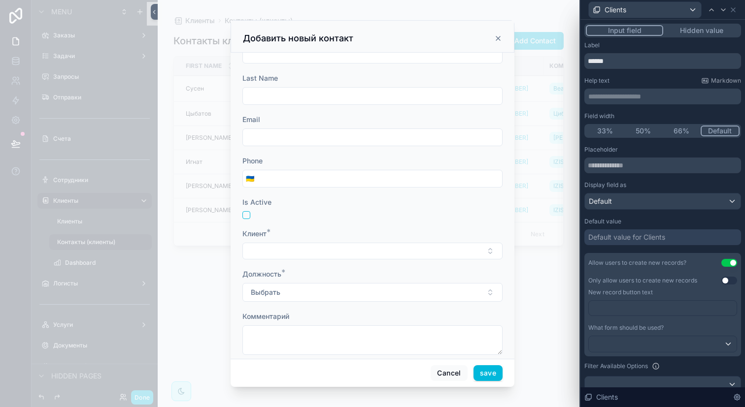
click at [690, 30] on button "Hidden value" at bounding box center [701, 30] width 76 height 11
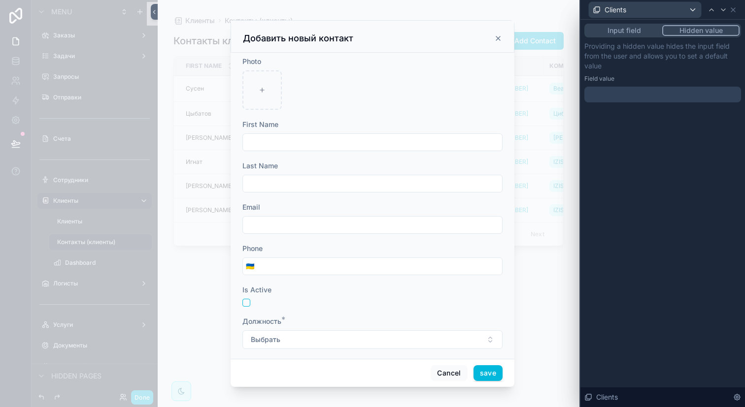
click at [638, 100] on div at bounding box center [662, 95] width 157 height 16
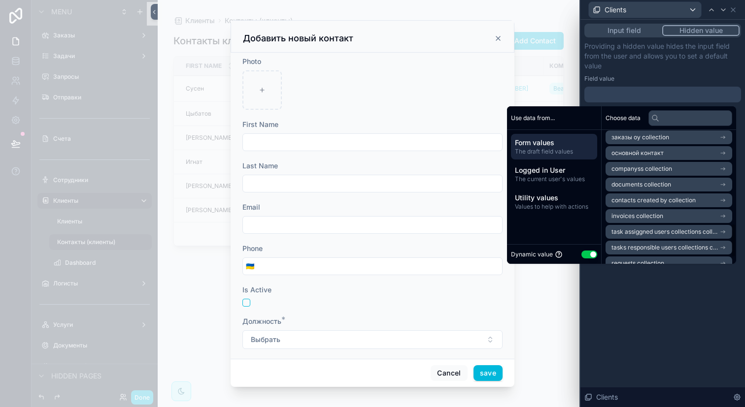
scroll to position [367, 0]
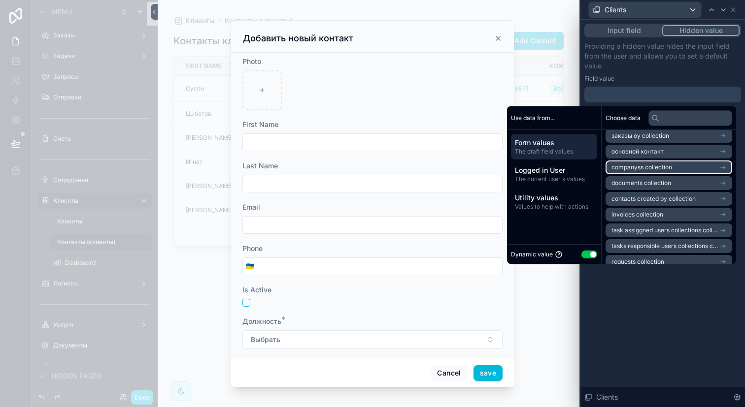
click at [643, 167] on span "companyss collection" at bounding box center [641, 167] width 61 height 8
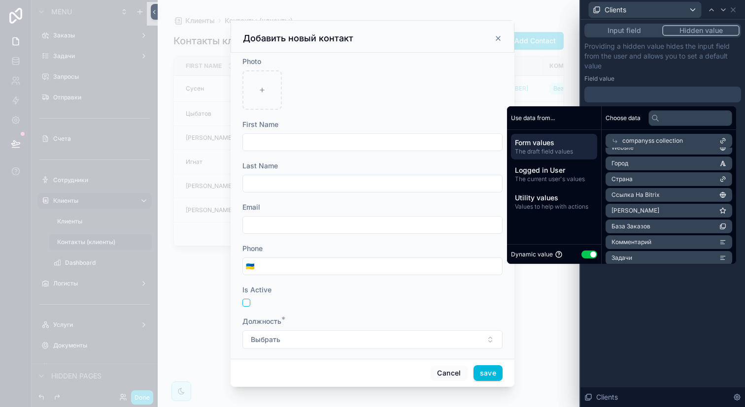
scroll to position [0, 0]
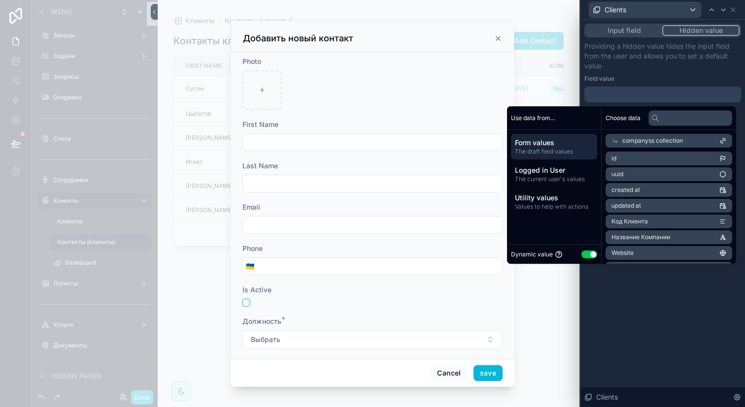
click at [632, 30] on button "Input field" at bounding box center [624, 30] width 76 height 11
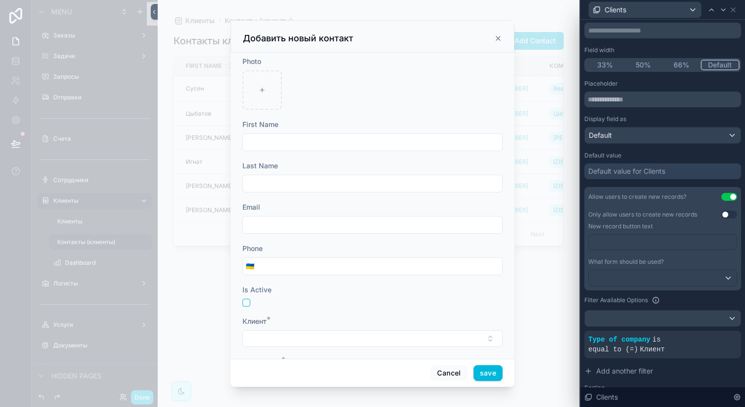
scroll to position [70, 0]
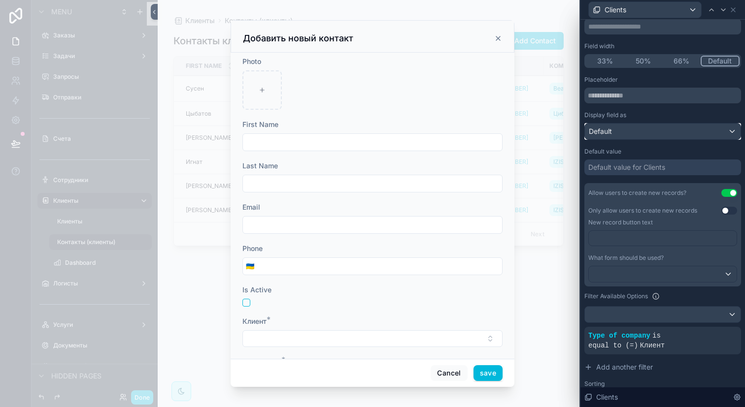
click at [625, 131] on div "Default" at bounding box center [663, 132] width 156 height 16
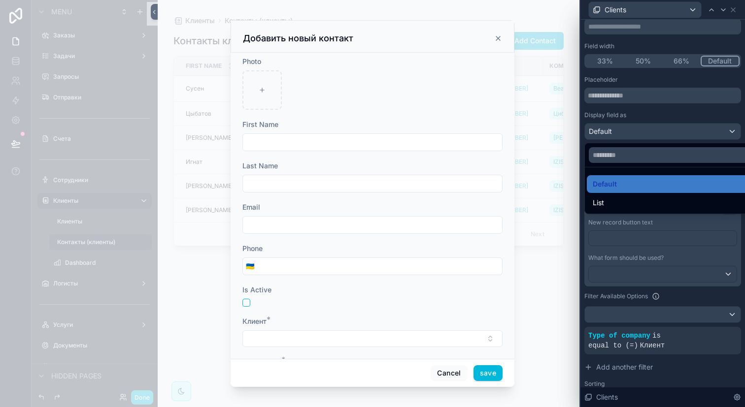
click at [625, 131] on div at bounding box center [662, 203] width 164 height 407
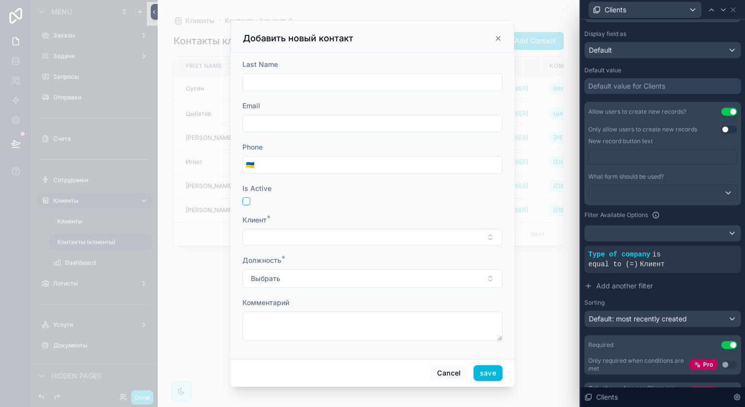
scroll to position [170, 0]
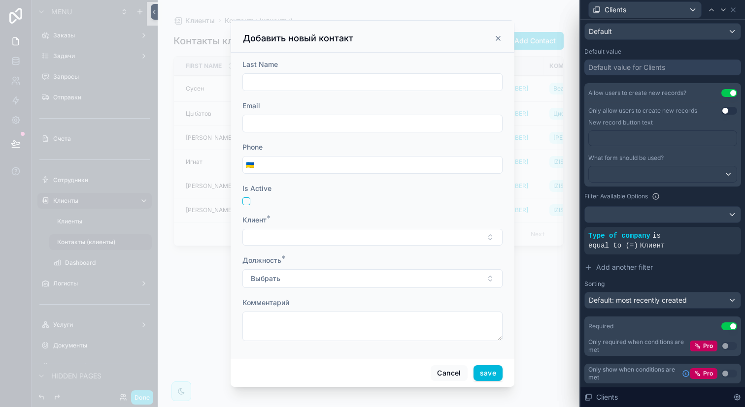
click at [721, 327] on button "Use setting" at bounding box center [729, 327] width 16 height 8
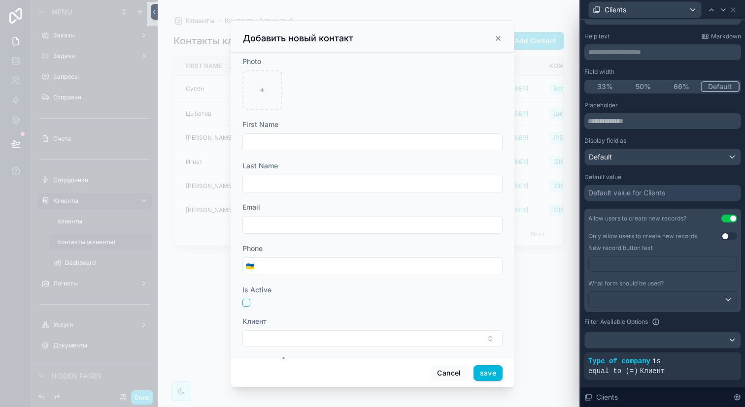
scroll to position [0, 0]
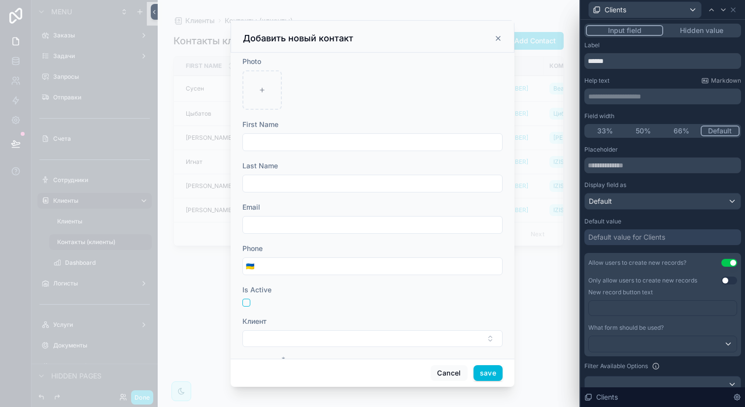
click at [616, 98] on p "**********" at bounding box center [663, 97] width 151 height 10
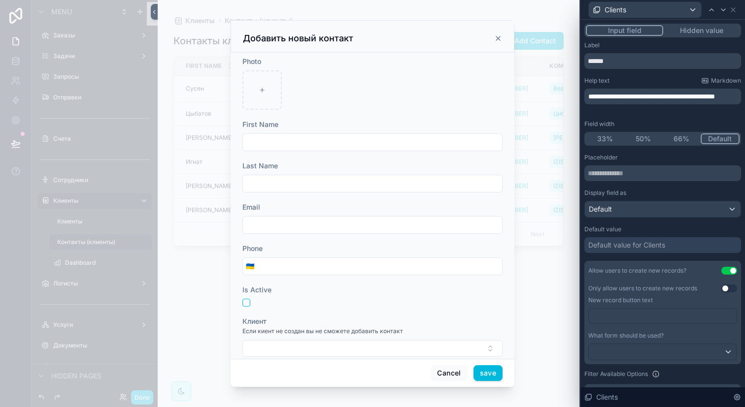
click at [643, 85] on div "**********" at bounding box center [662, 94] width 157 height 35
click at [611, 96] on span "**********" at bounding box center [651, 96] width 127 height 7
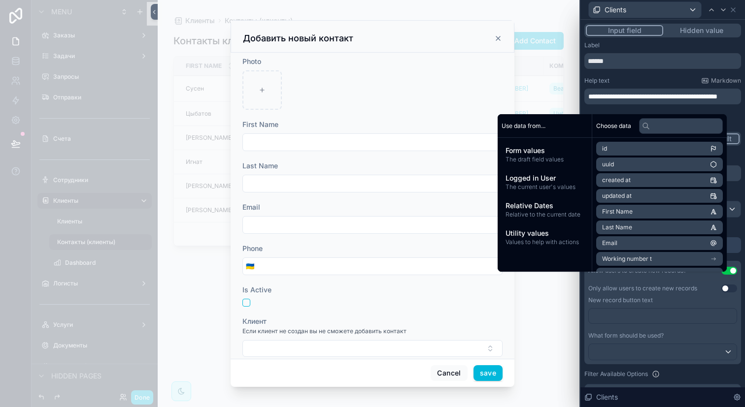
click at [630, 83] on div "Help text Markdown" at bounding box center [662, 81] width 157 height 8
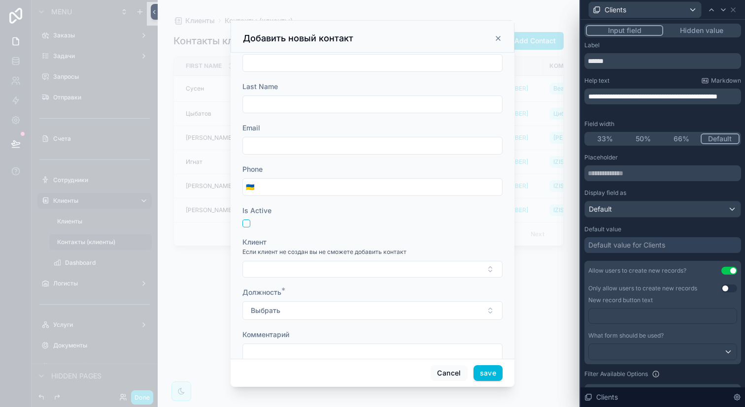
scroll to position [109, 0]
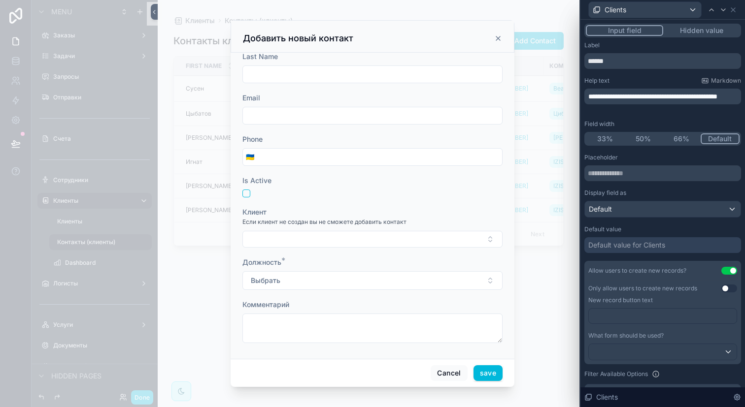
click at [349, 240] on button "Select Button" at bounding box center [372, 239] width 260 height 17
click at [458, 209] on div "Клиент" at bounding box center [372, 212] width 260 height 10
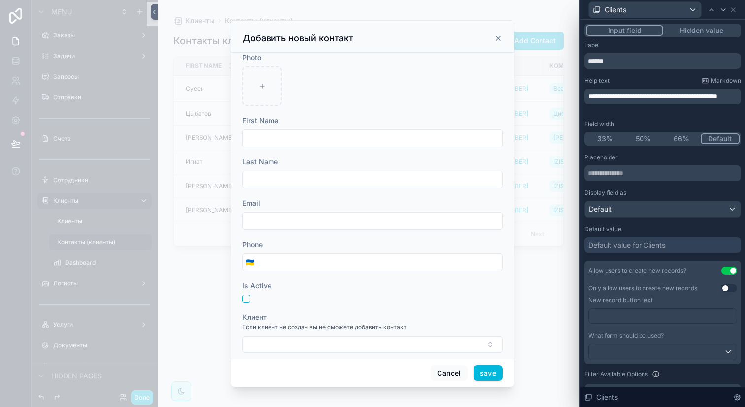
scroll to position [0, 0]
click at [282, 141] on input "scrollable content" at bounding box center [372, 142] width 259 height 14
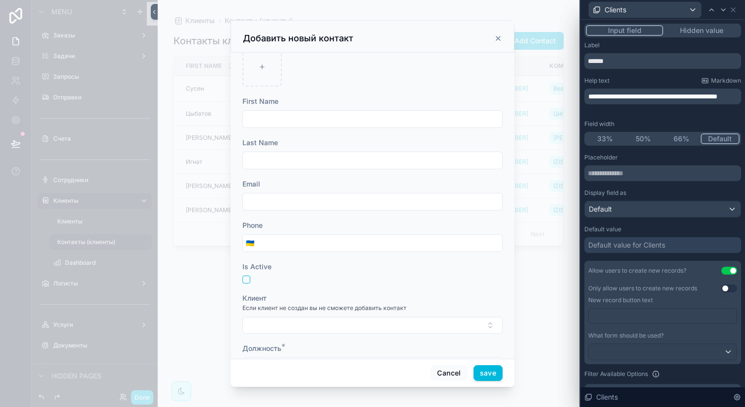
scroll to position [8, 0]
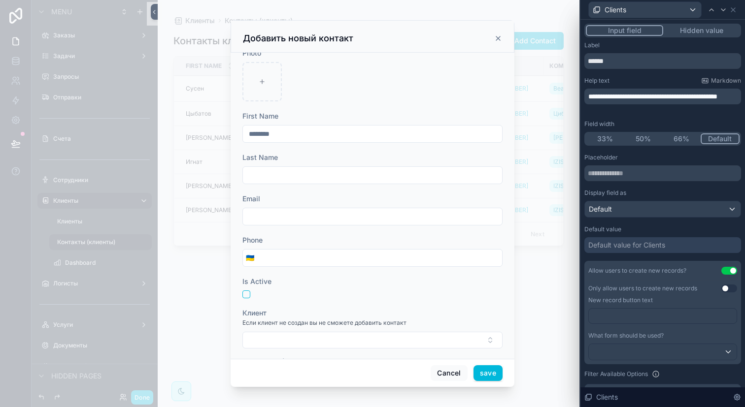
type input "********"
type input "*******"
click at [271, 262] on input "scrollable content" at bounding box center [379, 258] width 245 height 14
paste input "**********"
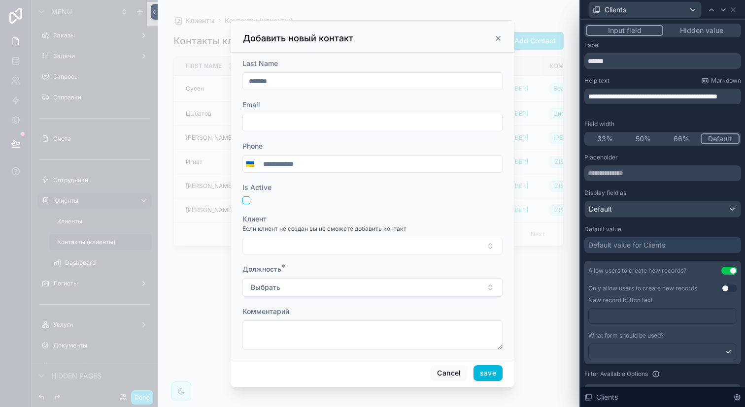
scroll to position [111, 0]
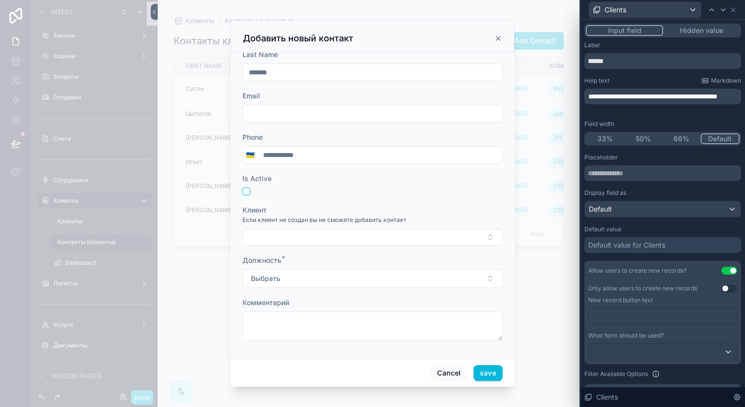
type input "**********"
click at [316, 234] on button "Select Button" at bounding box center [372, 237] width 260 height 17
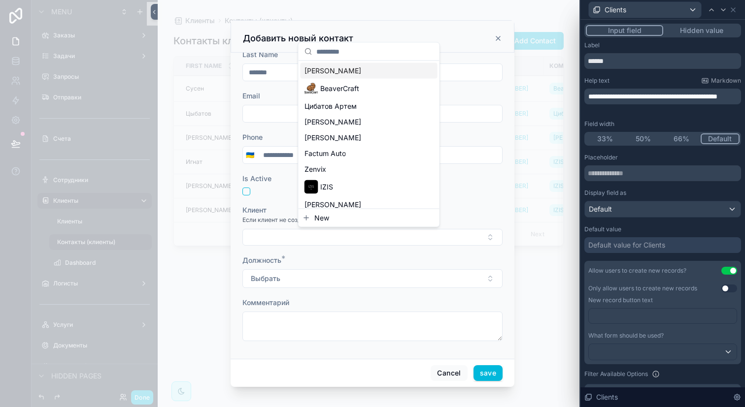
click at [351, 67] on span "[PERSON_NAME]" at bounding box center [332, 71] width 57 height 10
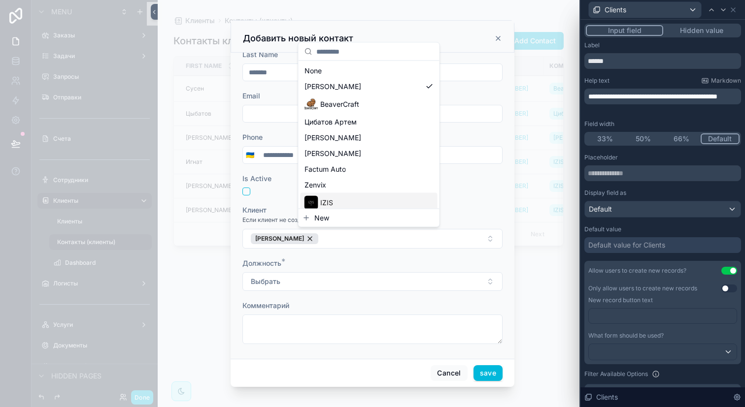
click at [343, 256] on div "Jump to... K Заказы Задачи Запросы Отправки Счета Сотрудники Клиенты Клиенты Ко…" at bounding box center [369, 203] width 422 height 407
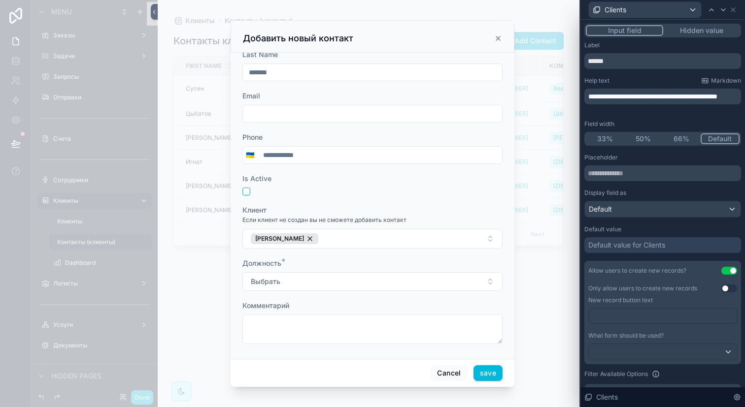
scroll to position [114, 0]
click at [336, 277] on button "Выбрать" at bounding box center [372, 278] width 260 height 19
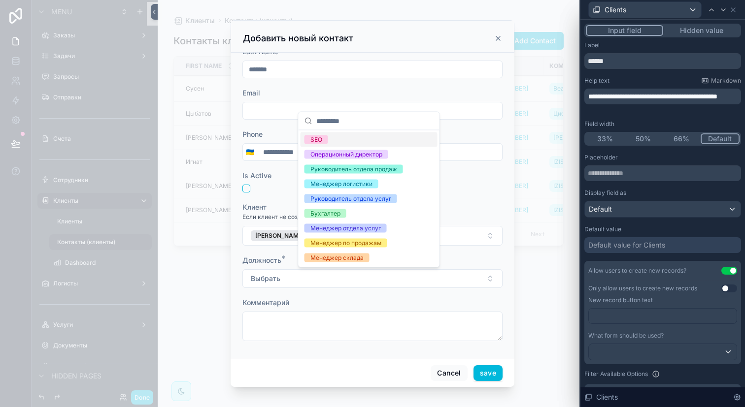
click at [359, 136] on div "SEO" at bounding box center [368, 139] width 137 height 15
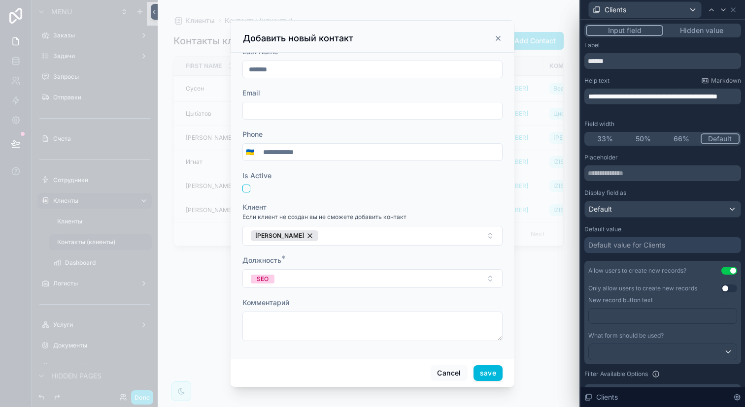
click at [484, 374] on button "save" at bounding box center [487, 373] width 29 height 16
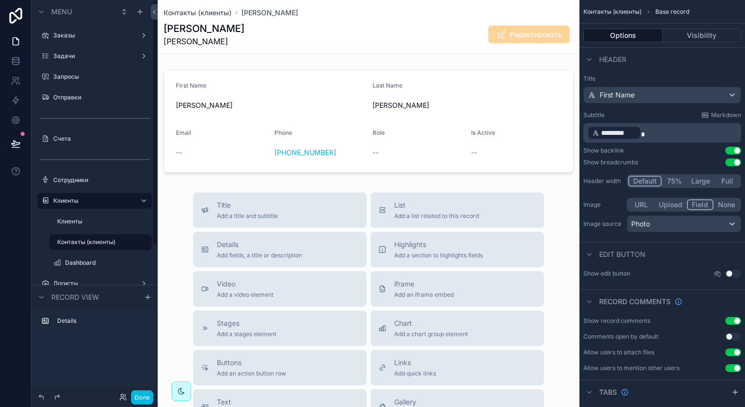
click at [71, 203] on label "Клиенты" at bounding box center [92, 201] width 79 height 8
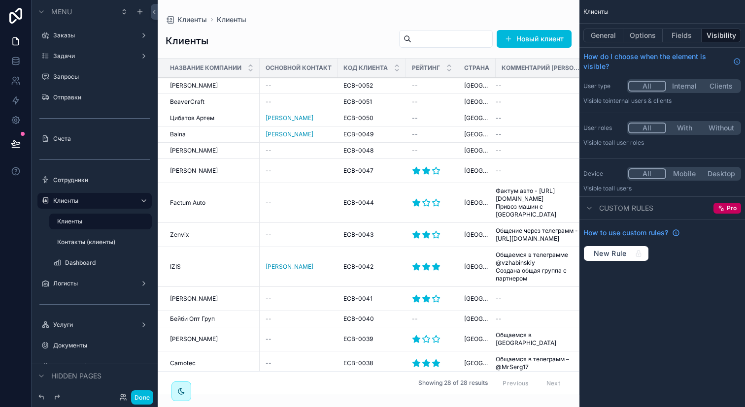
click at [216, 83] on span "[PERSON_NAME]" at bounding box center [194, 86] width 48 height 8
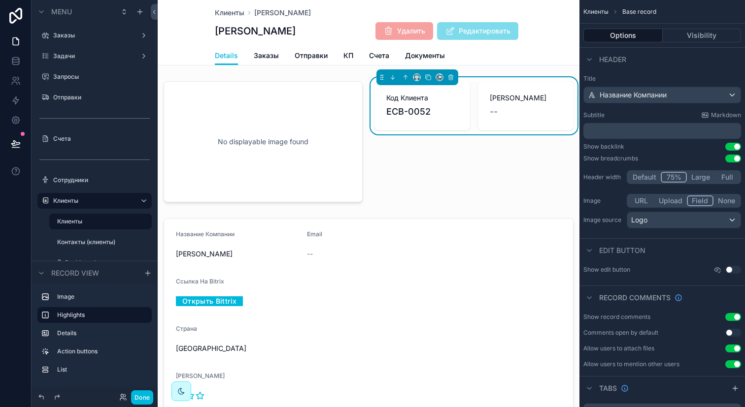
click at [146, 394] on button "Done" at bounding box center [142, 398] width 22 height 14
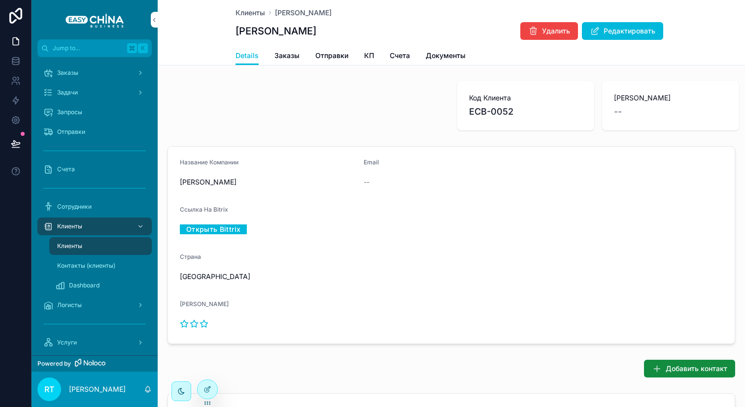
click at [613, 23] on button "Редактировать" at bounding box center [622, 31] width 81 height 18
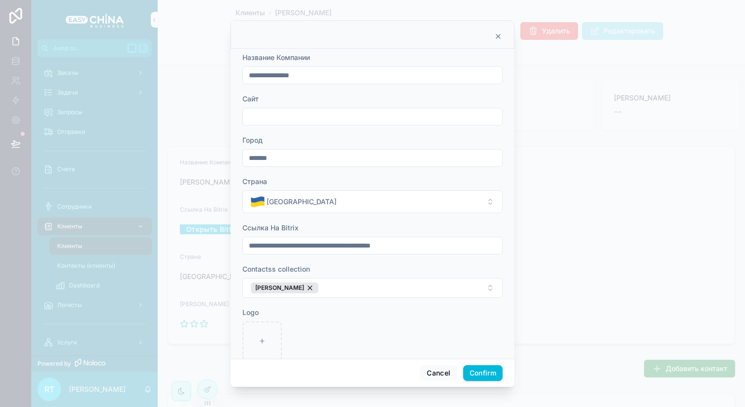
click at [498, 33] on icon at bounding box center [498, 37] width 8 height 8
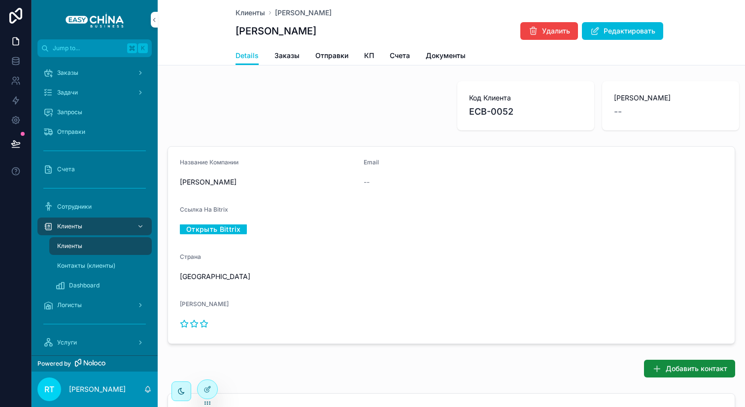
click at [275, 56] on span "Заказы" at bounding box center [286, 56] width 25 height 10
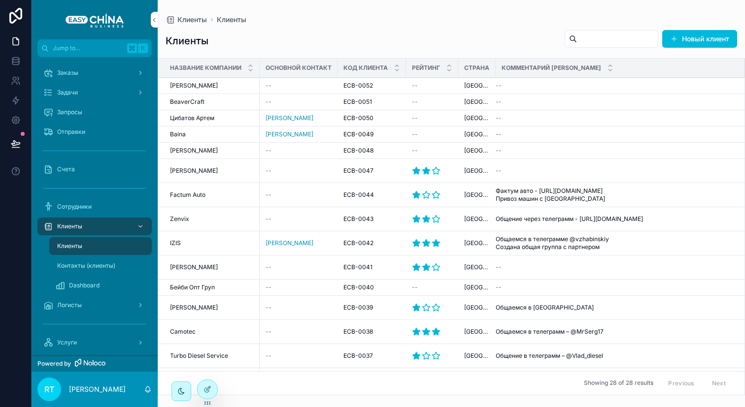
click at [212, 88] on span "[PERSON_NAME]" at bounding box center [194, 86] width 48 height 8
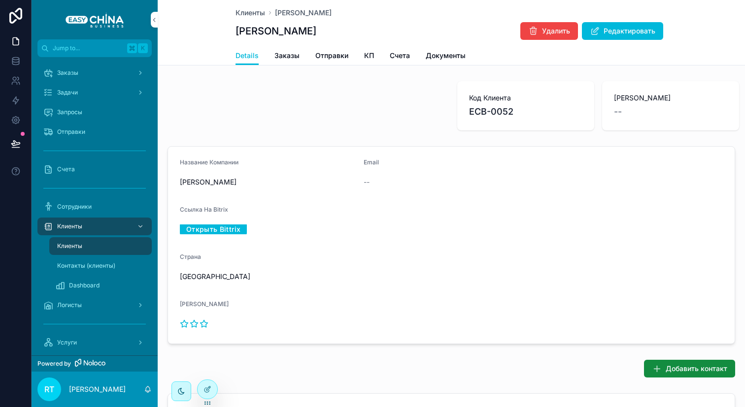
click at [213, 389] on div at bounding box center [207, 389] width 20 height 19
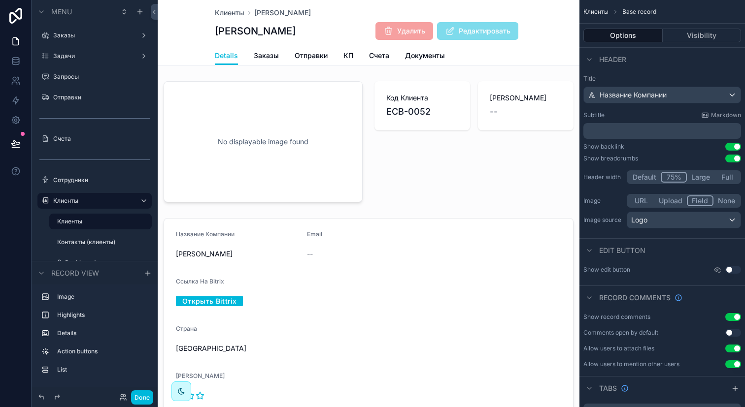
click at [486, 25] on span "Редактировать" at bounding box center [477, 31] width 81 height 18
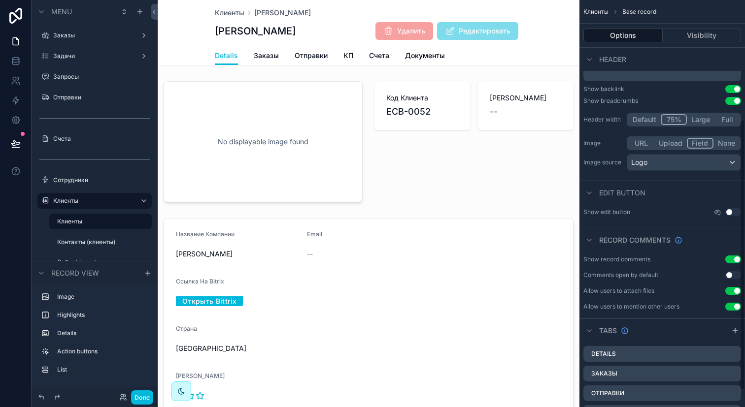
scroll to position [205, 0]
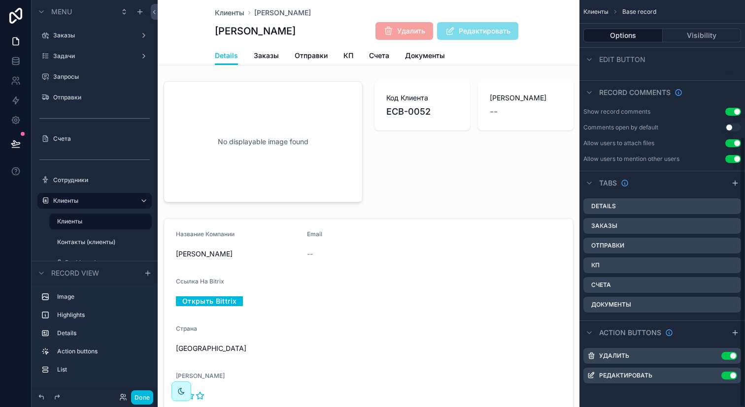
click at [0, 0] on icon "scrollable content" at bounding box center [0, 0] width 0 height 0
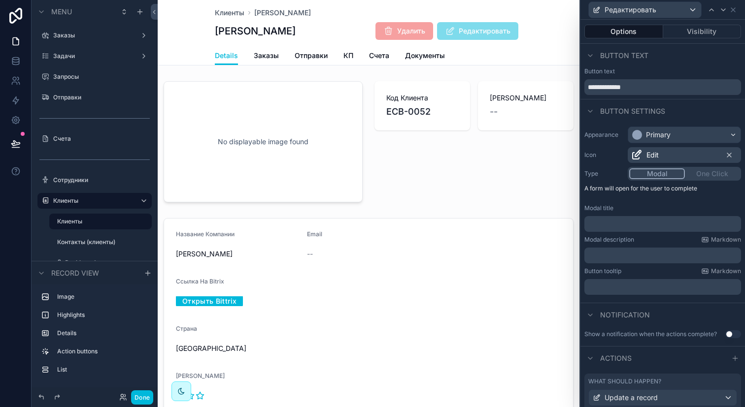
scroll to position [68, 0]
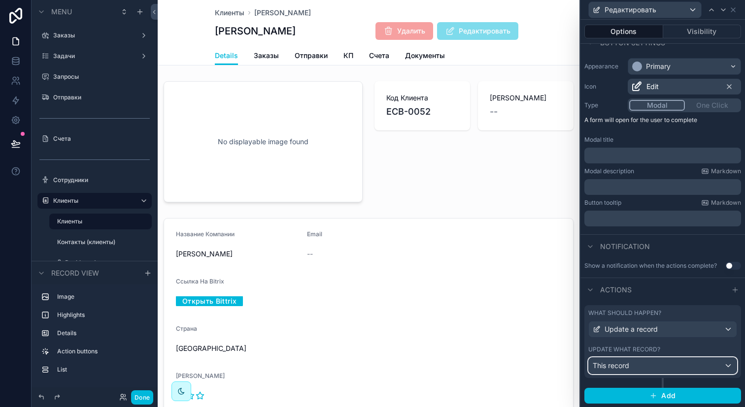
click at [638, 369] on div "This record" at bounding box center [662, 366] width 148 height 16
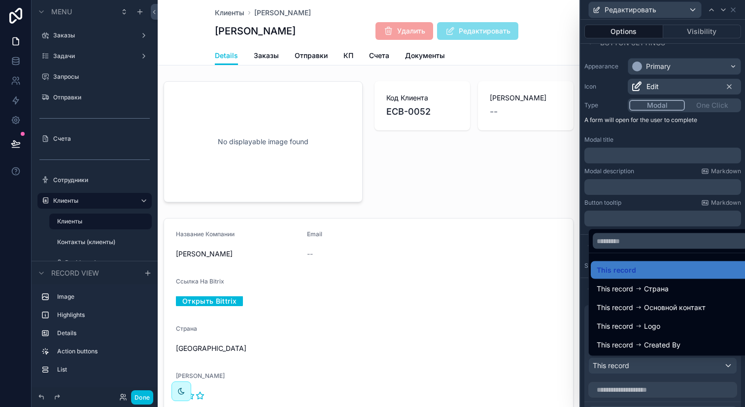
click at [638, 369] on div at bounding box center [662, 203] width 164 height 407
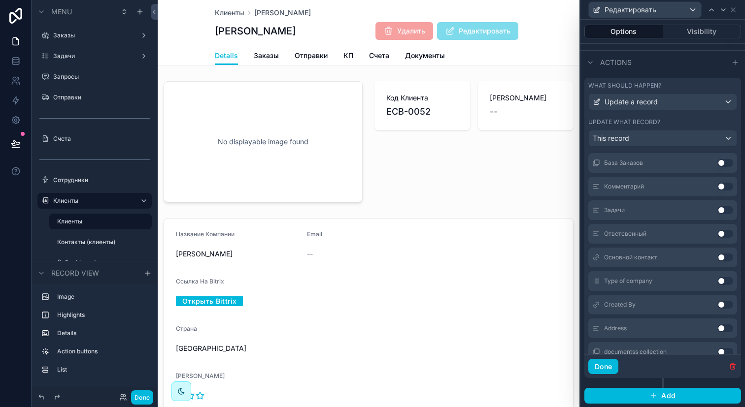
scroll to position [355, 0]
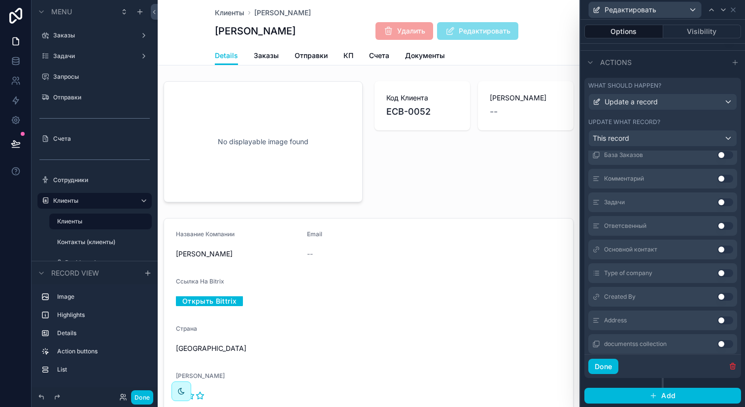
click at [717, 252] on button "Use setting" at bounding box center [725, 250] width 16 height 8
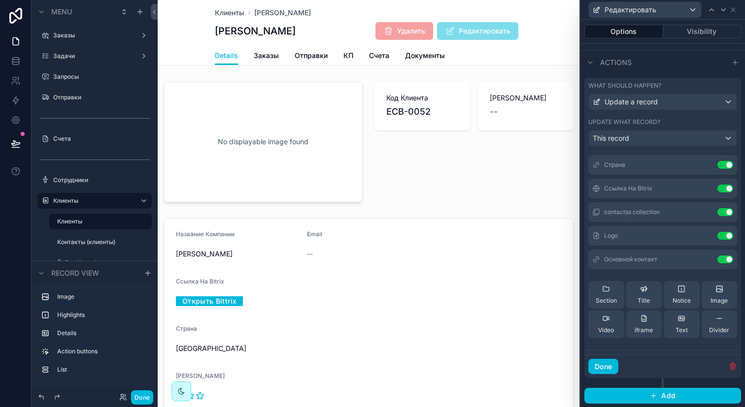
scroll to position [81, 0]
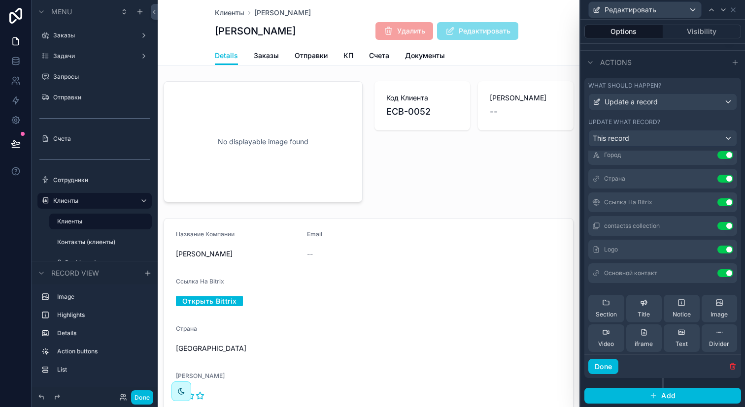
click at [0, 0] on icon at bounding box center [0, 0] width 0 height 0
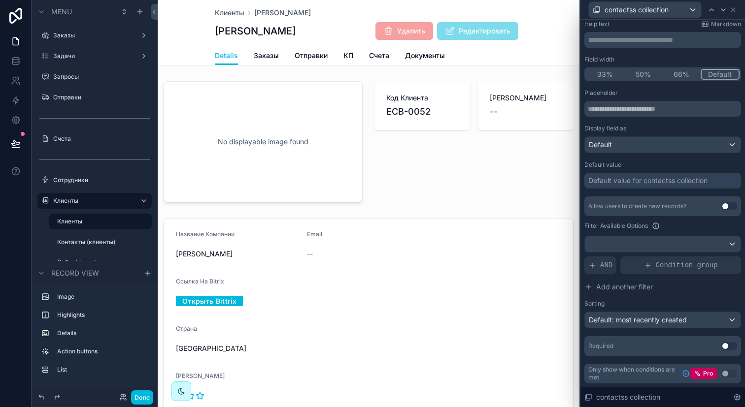
scroll to position [0, 0]
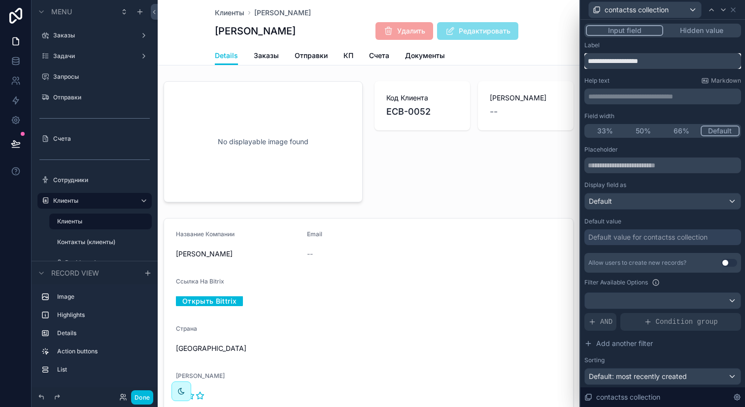
click at [656, 58] on input "**********" at bounding box center [662, 61] width 157 height 16
type input "**********"
click at [668, 77] on div "Help text Markdown" at bounding box center [662, 81] width 157 height 8
click at [149, 394] on button "Done" at bounding box center [142, 398] width 22 height 14
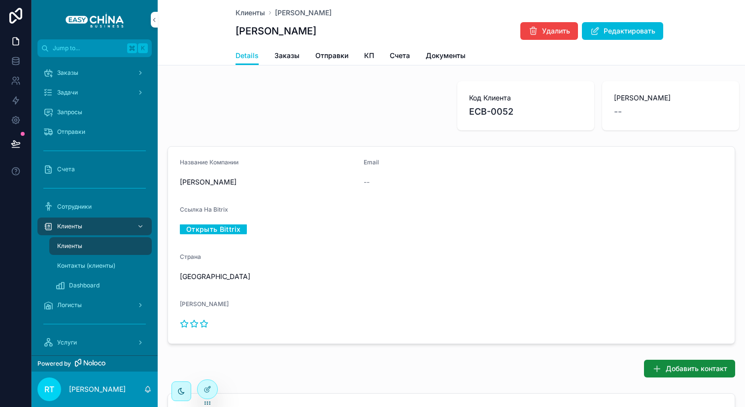
click at [604, 39] on button "Редактировать" at bounding box center [622, 31] width 81 height 18
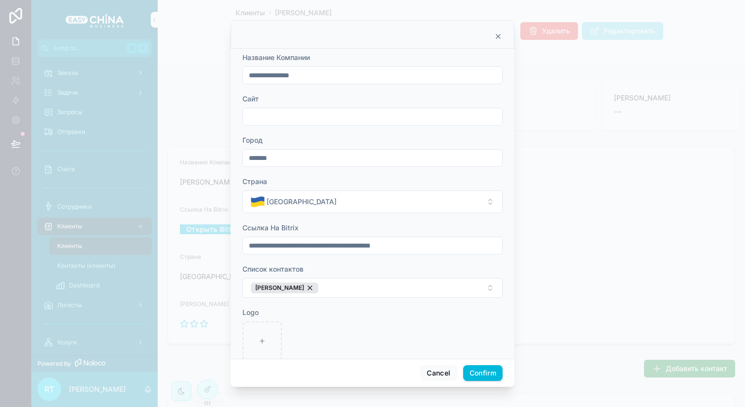
scroll to position [60, 0]
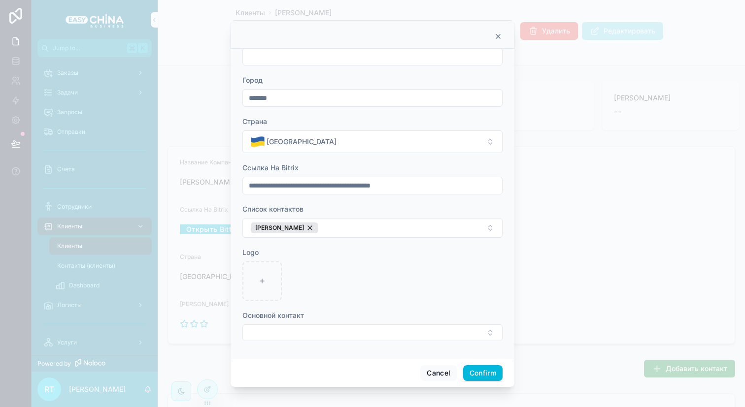
click at [314, 333] on button "Select Button" at bounding box center [372, 333] width 260 height 17
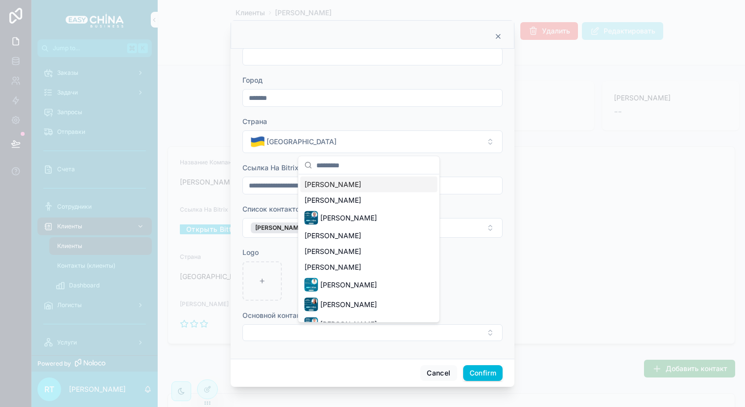
click at [361, 185] on span "[PERSON_NAME]" at bounding box center [332, 185] width 57 height 10
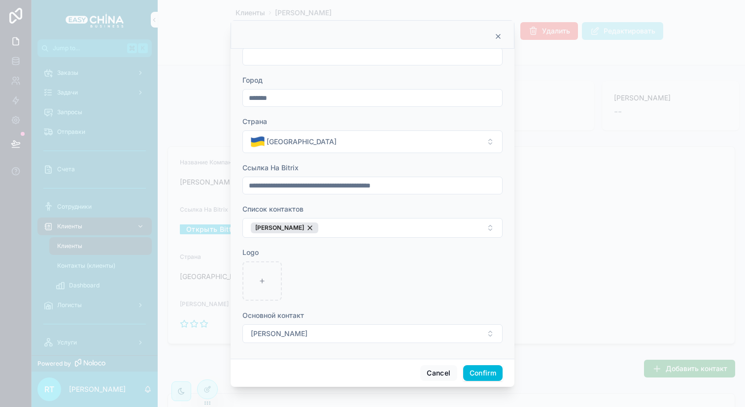
click at [477, 371] on button "Confirm" at bounding box center [482, 373] width 39 height 16
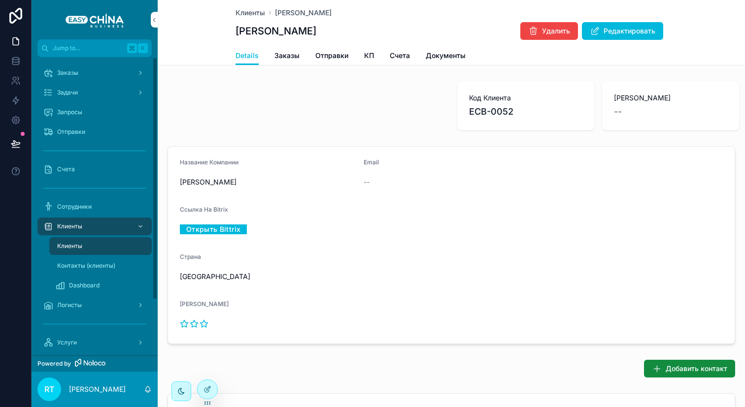
click at [82, 229] on div "Клиенты" at bounding box center [94, 227] width 102 height 16
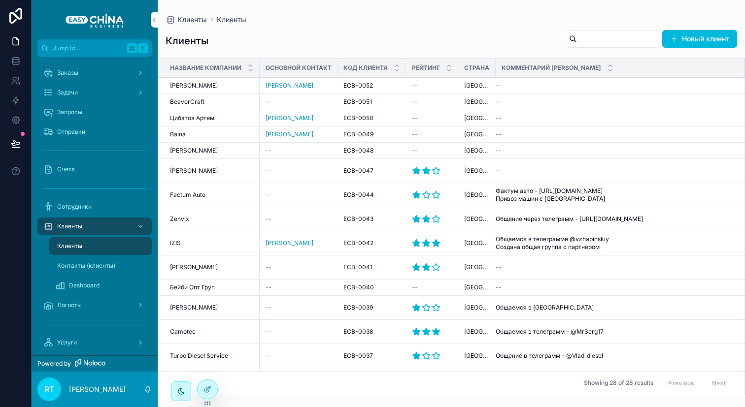
click at [237, 99] on div "BeaverCraft BeaverCraft" at bounding box center [212, 102] width 84 height 8
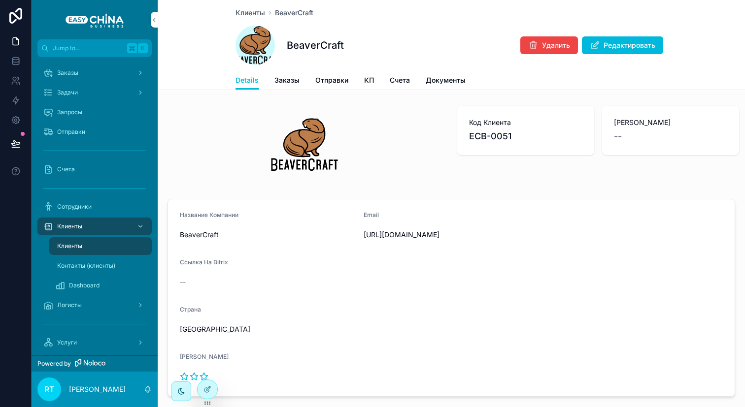
click at [603, 45] on span "Редактировать" at bounding box center [629, 45] width 52 height 10
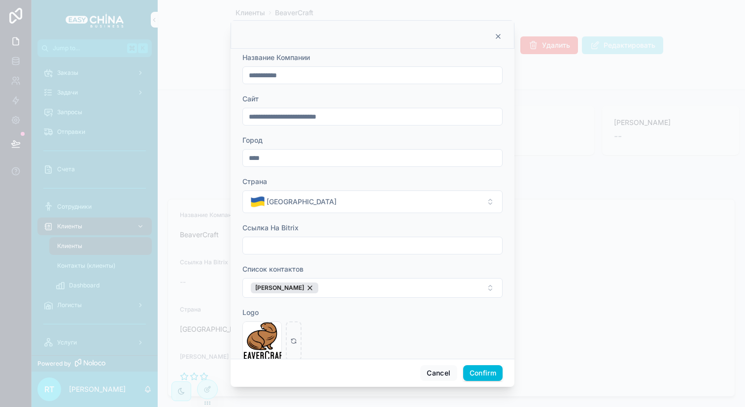
scroll to position [60, 0]
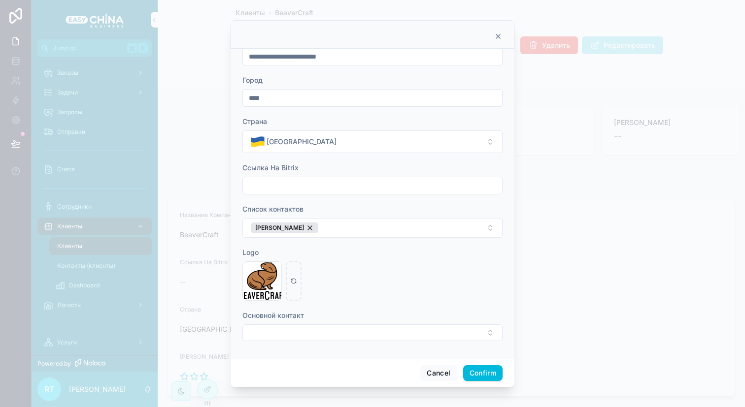
click at [275, 332] on button "Select Button" at bounding box center [372, 333] width 260 height 17
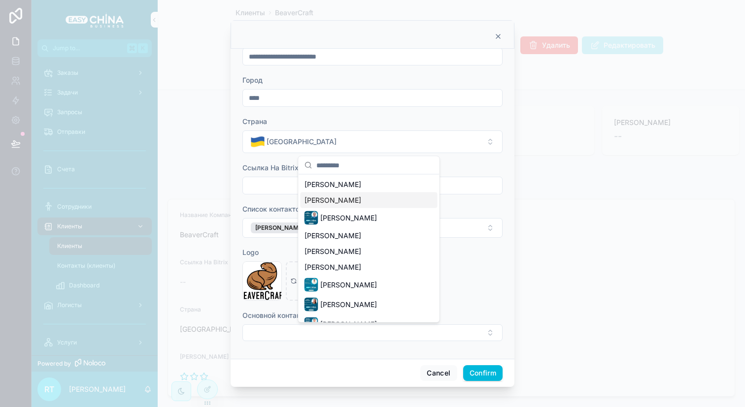
click at [353, 200] on span "[PERSON_NAME]" at bounding box center [332, 201] width 57 height 10
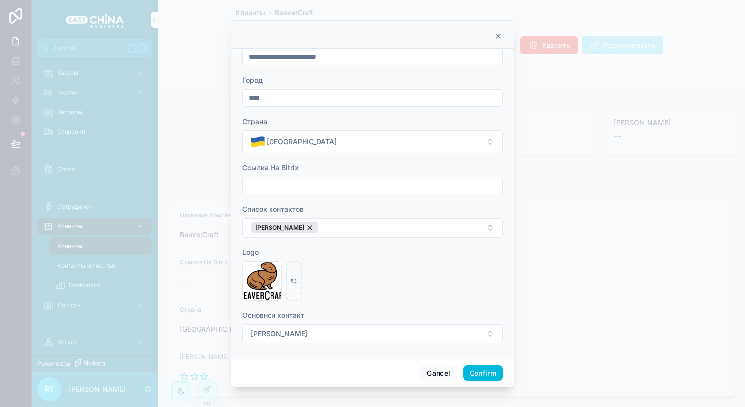
click at [470, 366] on button "Confirm" at bounding box center [482, 373] width 39 height 16
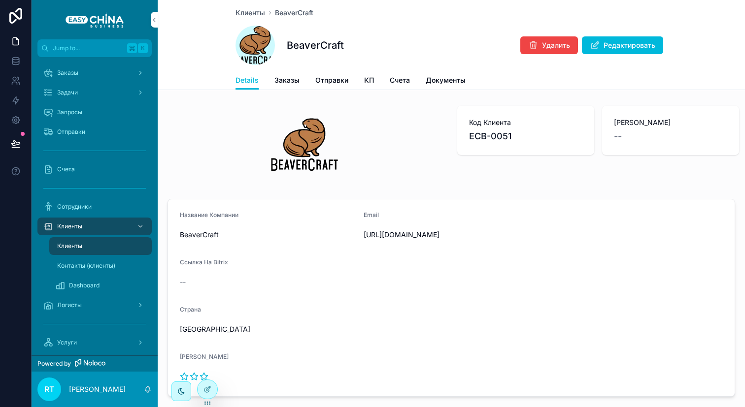
click at [246, 13] on span "Клиенты" at bounding box center [250, 13] width 30 height 10
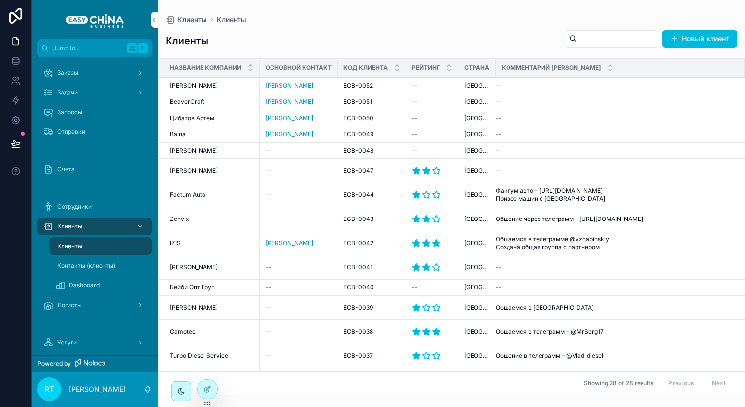
click at [212, 87] on span "[PERSON_NAME]" at bounding box center [194, 86] width 48 height 8
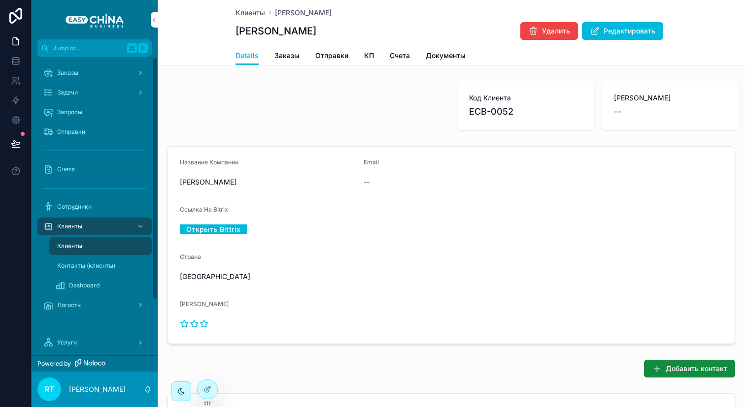
click at [88, 79] on div "Заказы" at bounding box center [94, 73] width 102 height 16
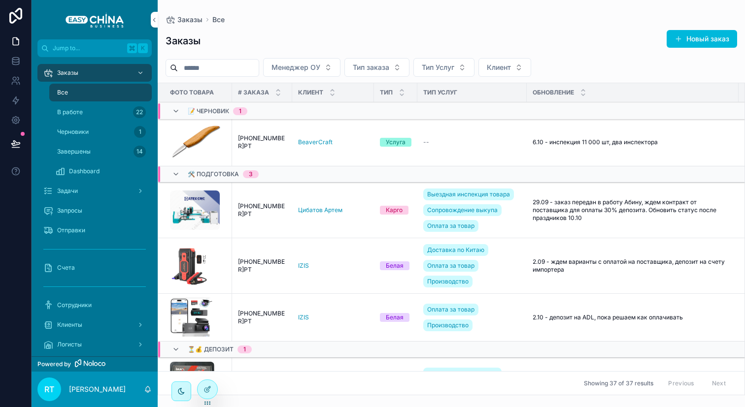
click at [86, 185] on div "Задачи" at bounding box center [94, 191] width 102 height 16
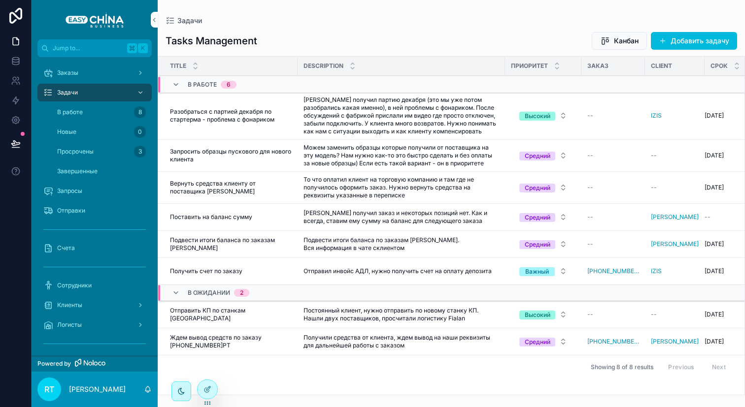
click at [97, 114] on div "В работе 8" at bounding box center [100, 112] width 91 height 16
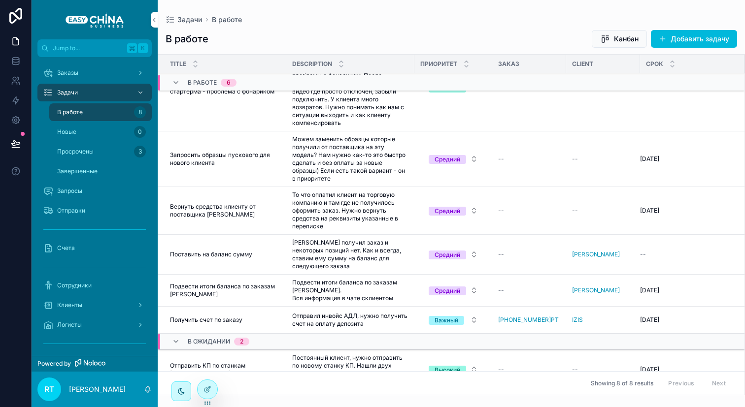
scroll to position [88, 0]
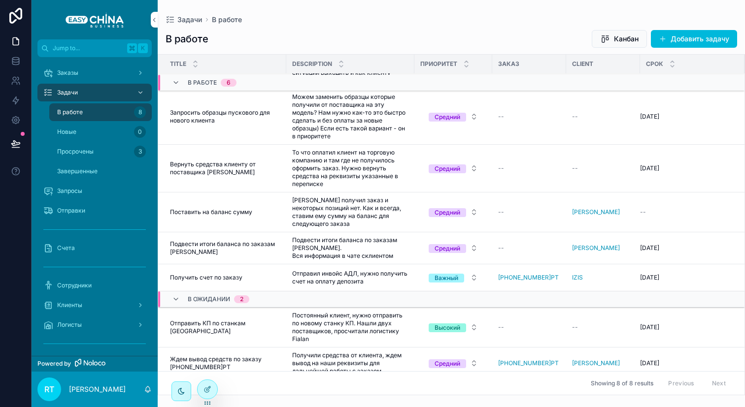
click at [190, 320] on span "Отправить КП по станкам [GEOGRAPHIC_DATA]" at bounding box center [225, 328] width 110 height 16
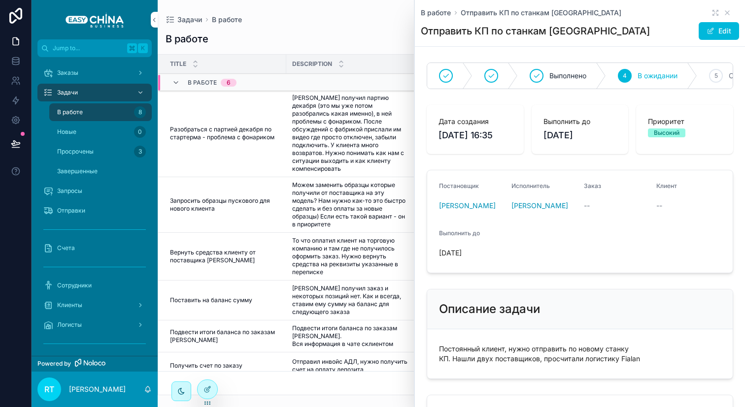
click at [708, 24] on button "Edit" at bounding box center [718, 31] width 40 height 18
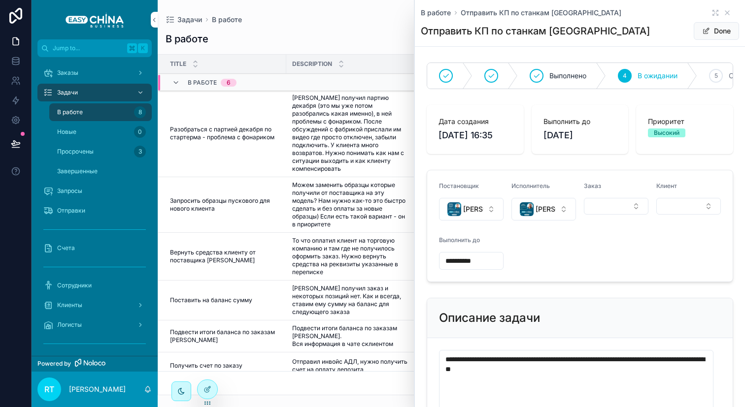
click at [662, 215] on button "Select Button" at bounding box center [688, 206] width 65 height 17
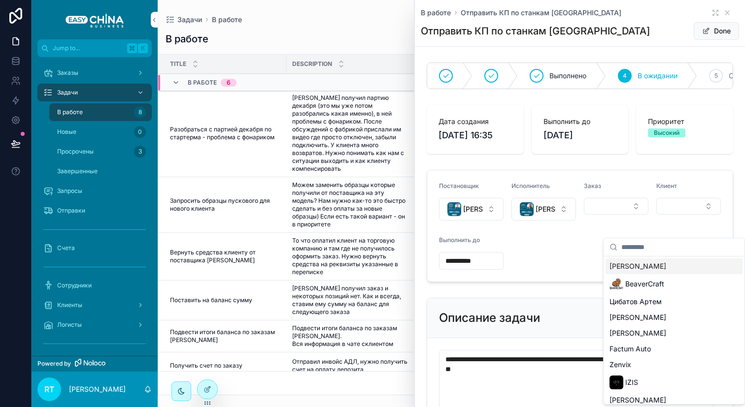
click at [640, 264] on span "[PERSON_NAME]" at bounding box center [637, 267] width 57 height 10
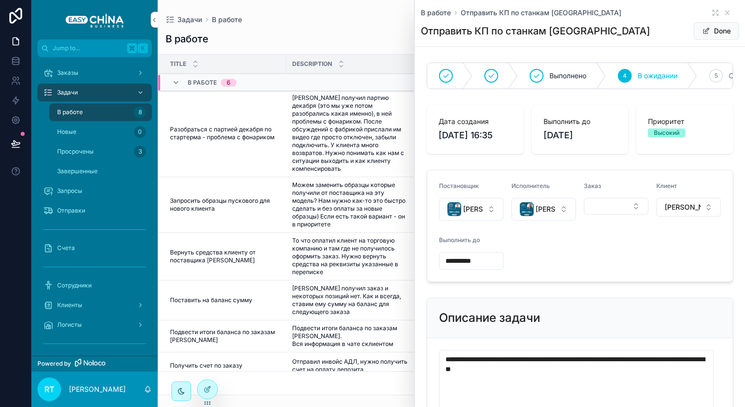
click at [512, 264] on form "**********" at bounding box center [579, 225] width 305 height 111
click at [713, 30] on button "Done" at bounding box center [715, 31] width 45 height 18
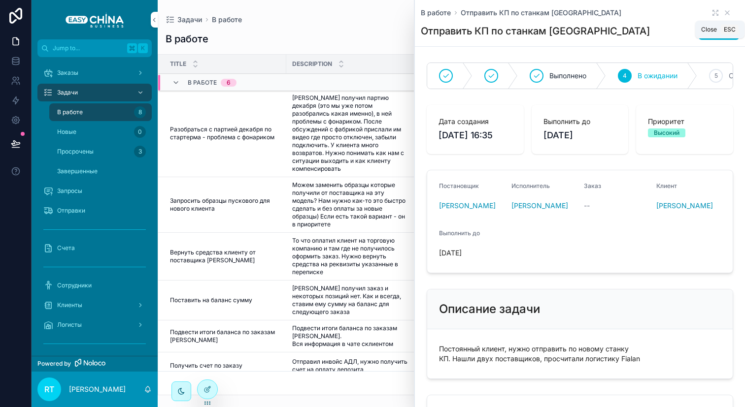
click at [723, 14] on icon "scrollable content" at bounding box center [727, 13] width 8 height 8
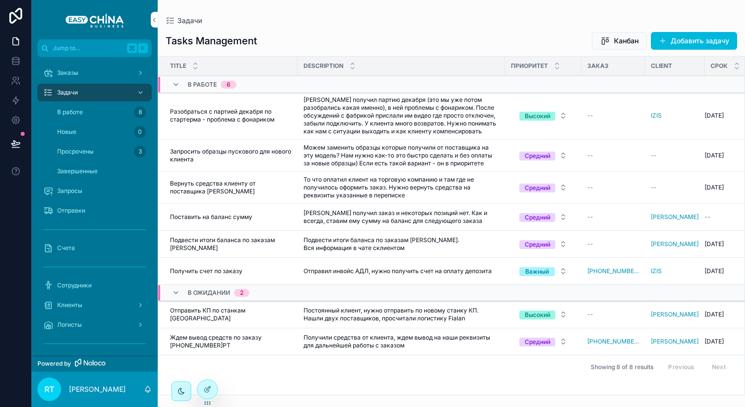
click at [218, 316] on span "Отправить КП по станкам [GEOGRAPHIC_DATA]" at bounding box center [231, 315] width 122 height 16
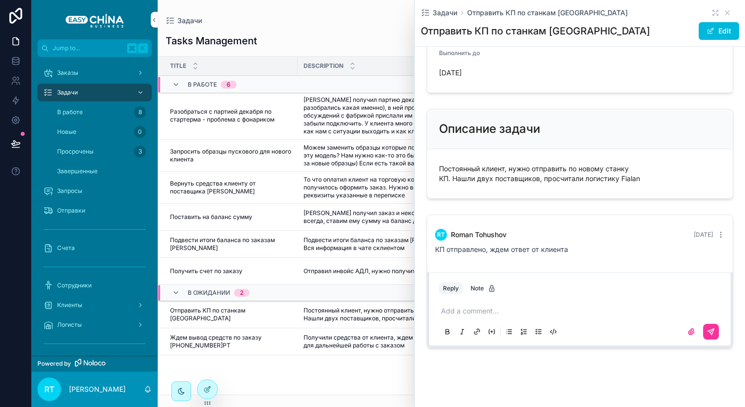
scroll to position [209, 0]
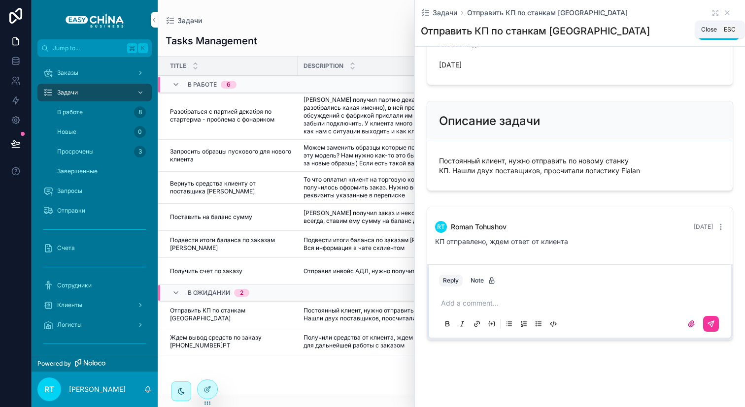
click at [723, 12] on icon "scrollable content" at bounding box center [727, 13] width 8 height 8
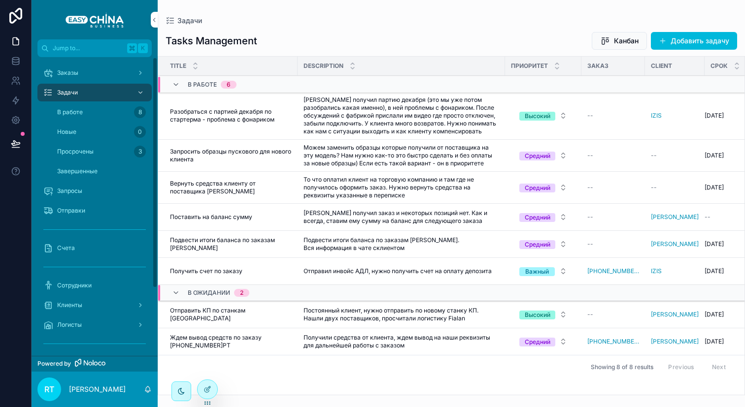
click at [99, 193] on div "Запросы" at bounding box center [94, 191] width 102 height 16
